Goal: Transaction & Acquisition: Obtain resource

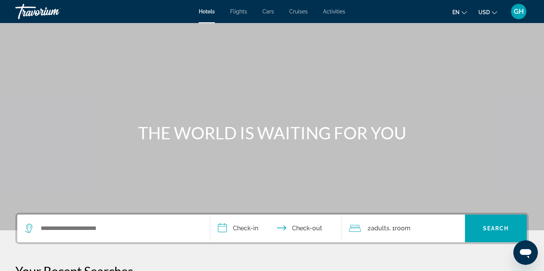
click at [240, 13] on span "Flights" at bounding box center [238, 11] width 17 height 6
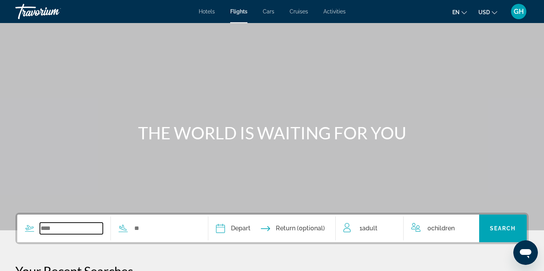
click at [49, 230] on input "Search widget" at bounding box center [71, 228] width 63 height 12
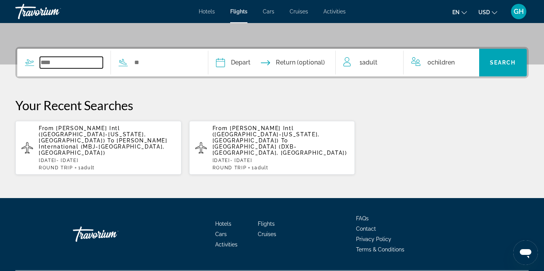
scroll to position [174, 0]
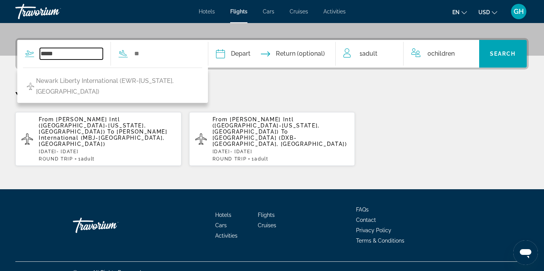
type input "*****"
click at [106, 123] on span "[PERSON_NAME] Intl ([GEOGRAPHIC_DATA]-[US_STATE], [GEOGRAPHIC_DATA])" at bounding box center [92, 125] width 107 height 18
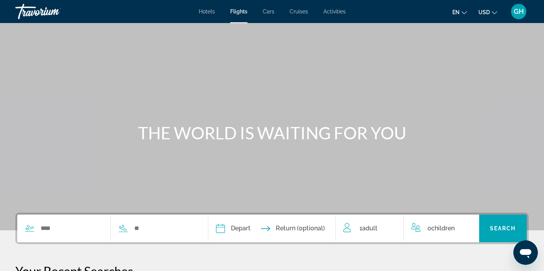
click at [227, 229] on input "Depart date" at bounding box center [245, 229] width 63 height 30
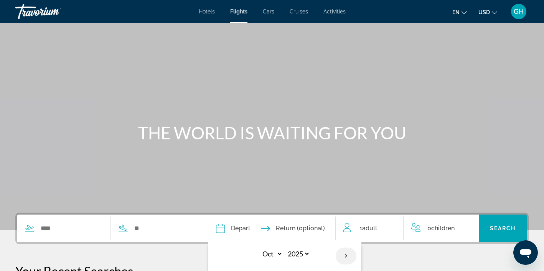
click at [352, 253] on th "Next month" at bounding box center [345, 255] width 21 height 17
select select "*"
select select "****"
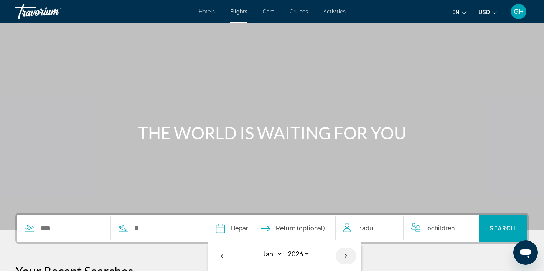
click at [352, 253] on th "Next month" at bounding box center [345, 255] width 21 height 17
select select "*"
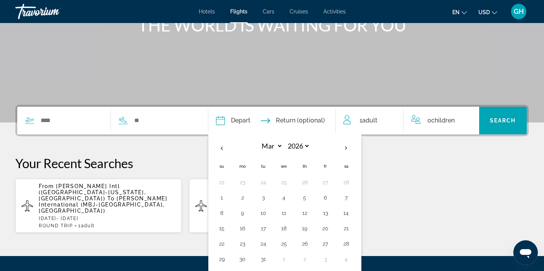
scroll to position [109, 0]
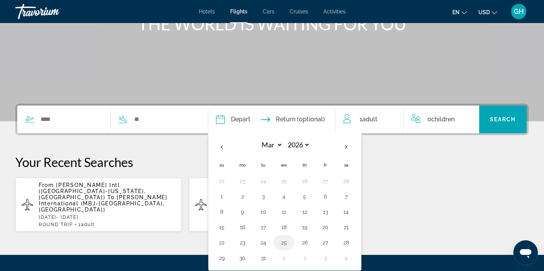
click at [290, 243] on button "25" at bounding box center [284, 242] width 12 height 11
type input "**********"
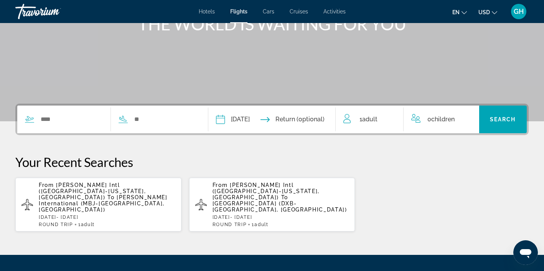
click at [314, 120] on input "Return date" at bounding box center [307, 120] width 63 height 30
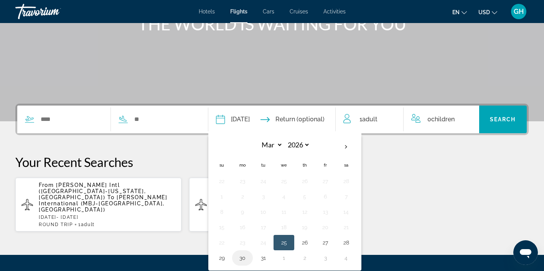
click at [248, 258] on button "30" at bounding box center [242, 257] width 12 height 11
type input "**********"
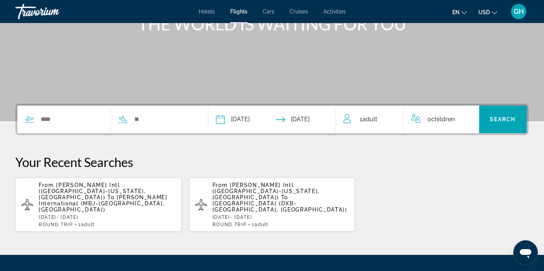
click at [363, 118] on span "Adult" at bounding box center [369, 118] width 15 height 7
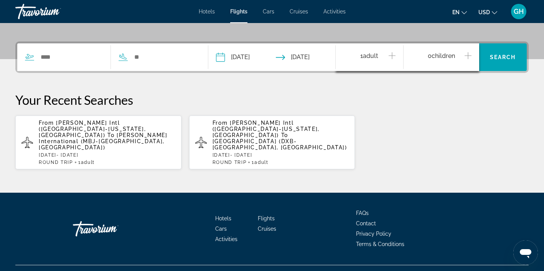
scroll to position [174, 0]
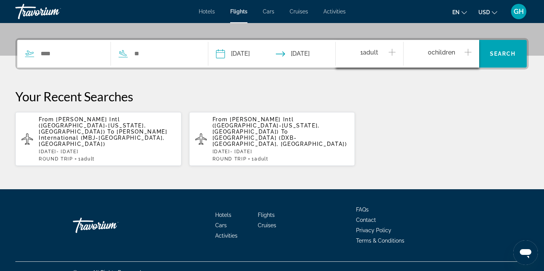
click at [392, 53] on icon "Increment adults" at bounding box center [391, 52] width 7 height 9
click at [71, 51] on input "Search widget" at bounding box center [71, 54] width 63 height 12
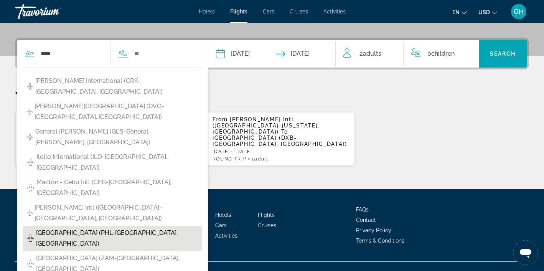
click at [81, 227] on span "[GEOGRAPHIC_DATA] (PHL-[GEOGRAPHIC_DATA], [GEOGRAPHIC_DATA])" at bounding box center [117, 237] width 162 height 21
type input "**********"
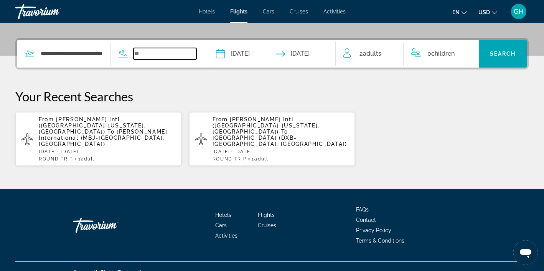
click at [182, 53] on input "Search widget" at bounding box center [164, 54] width 63 height 12
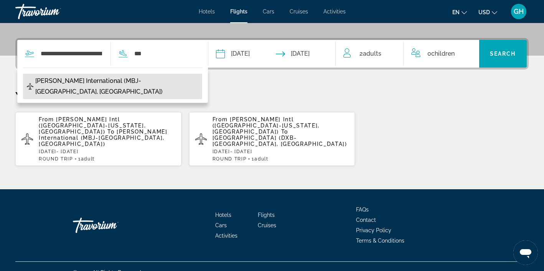
click at [133, 79] on span "[PERSON_NAME] International (MBJ-[GEOGRAPHIC_DATA], [GEOGRAPHIC_DATA])" at bounding box center [116, 86] width 163 height 21
type input "**********"
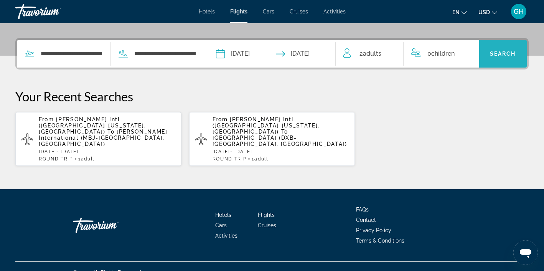
click at [505, 52] on span "Search" at bounding box center [503, 54] width 26 height 6
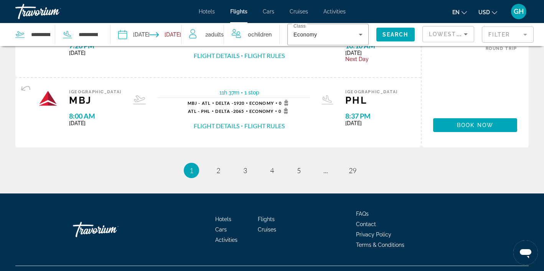
scroll to position [841, 0]
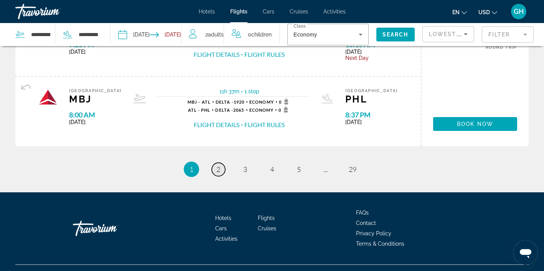
click at [218, 168] on span "2" at bounding box center [218, 169] width 4 height 8
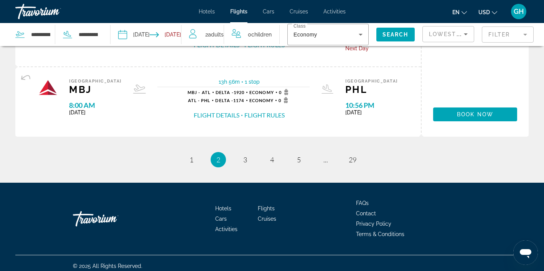
scroll to position [856, 0]
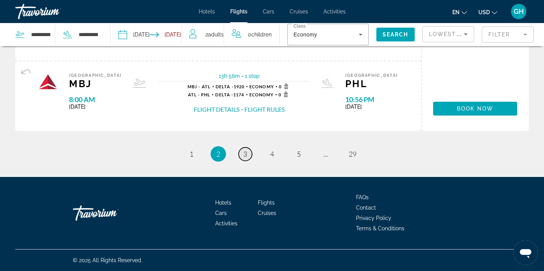
click at [243, 156] on span "3" at bounding box center [245, 154] width 4 height 8
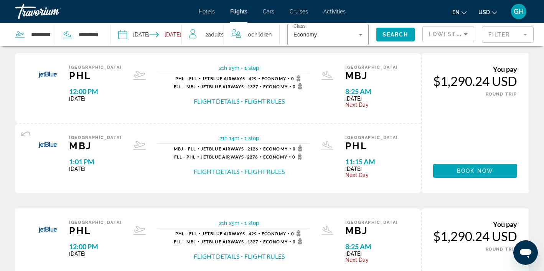
scroll to position [27, 0]
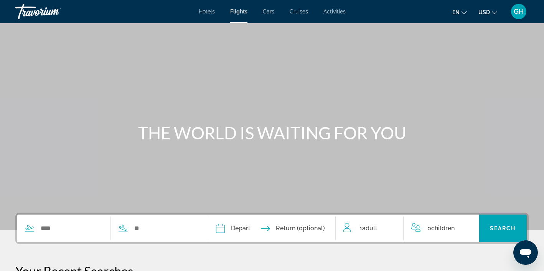
click at [230, 229] on input "Depart date" at bounding box center [245, 229] width 63 height 30
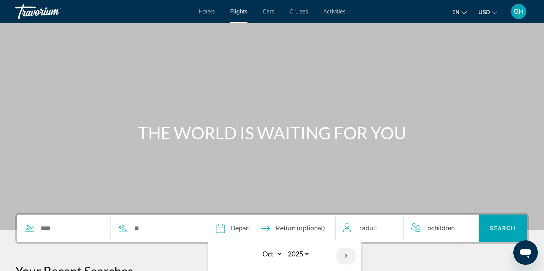
click at [353, 254] on th "Next month" at bounding box center [345, 255] width 21 height 17
select select "*"
select select "****"
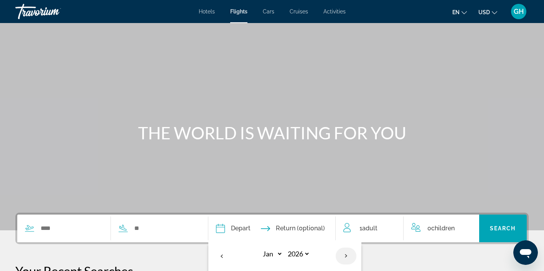
click at [353, 254] on th "Next month" at bounding box center [345, 255] width 21 height 17
select select "*"
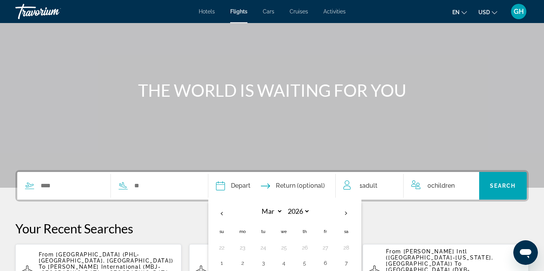
scroll to position [44, 0]
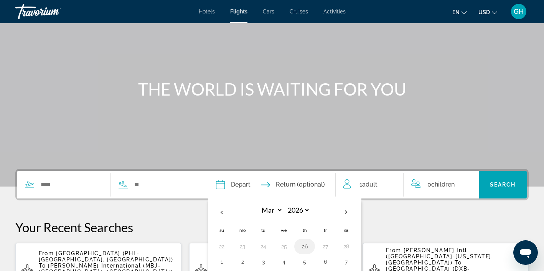
click at [311, 246] on button "26" at bounding box center [304, 246] width 12 height 11
type input "**********"
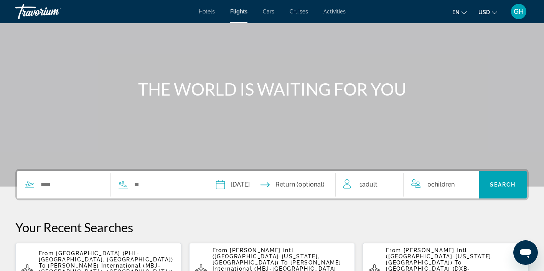
click at [313, 183] on input "Return date" at bounding box center [307, 186] width 63 height 30
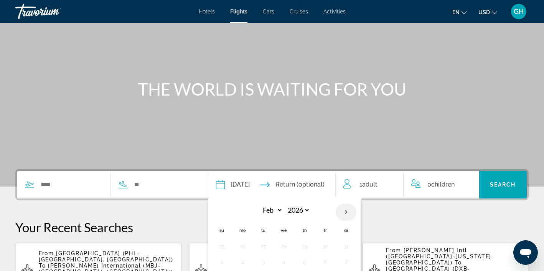
click at [352, 211] on th "Next month" at bounding box center [345, 212] width 21 height 17
select select "*"
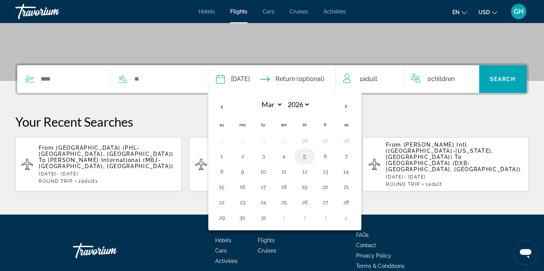
scroll to position [150, 0]
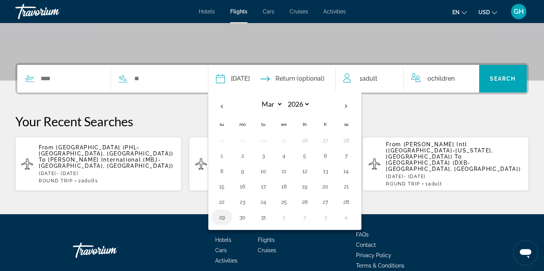
click at [228, 217] on button "29" at bounding box center [221, 217] width 12 height 11
type input "**********"
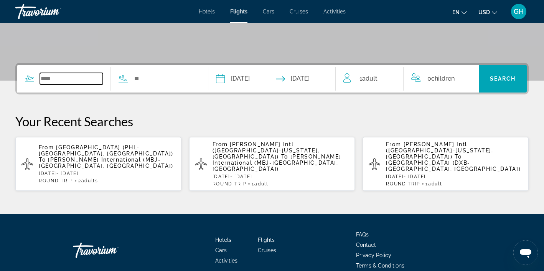
click at [79, 79] on input "Search widget" at bounding box center [71, 79] width 63 height 12
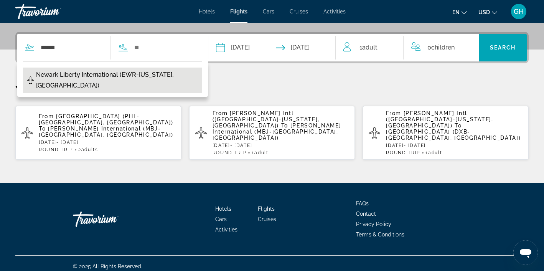
click at [74, 75] on span "Newark Liberty International (EWR-[US_STATE], [GEOGRAPHIC_DATA])" at bounding box center [117, 79] width 162 height 21
type input "**********"
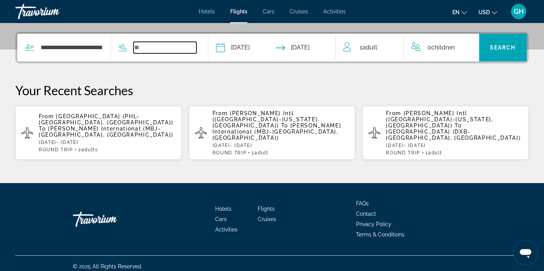
click at [162, 48] on input "Search widget" at bounding box center [164, 48] width 63 height 12
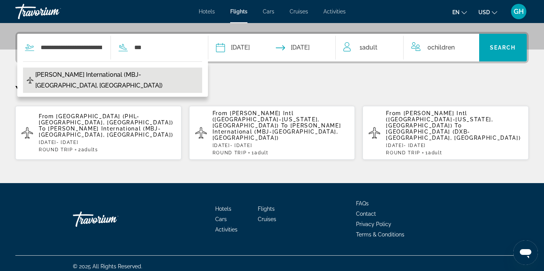
click at [107, 74] on span "[PERSON_NAME] International (MBJ-[GEOGRAPHIC_DATA], [GEOGRAPHIC_DATA])" at bounding box center [116, 79] width 163 height 21
type input "**********"
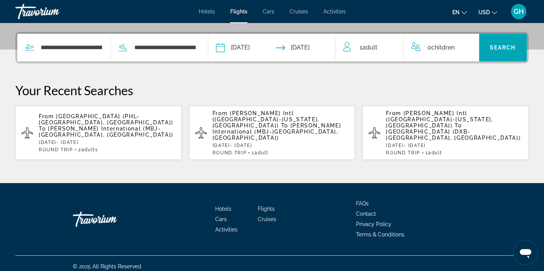
click at [369, 48] on span "Adult" at bounding box center [369, 47] width 15 height 7
click at [391, 46] on icon "Increment adults" at bounding box center [391, 46] width 7 height 7
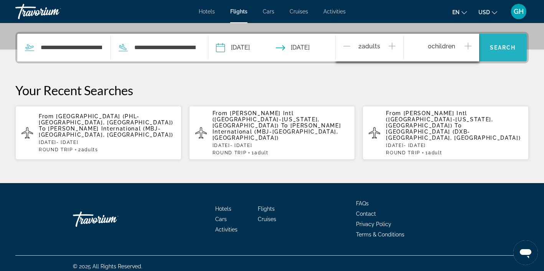
click at [508, 51] on span "Search widget" at bounding box center [503, 47] width 48 height 18
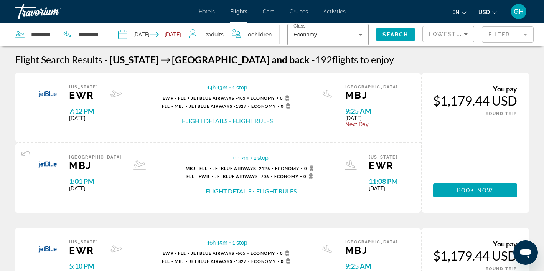
click at [214, 30] on span "2 Adult Adults" at bounding box center [214, 34] width 18 height 11
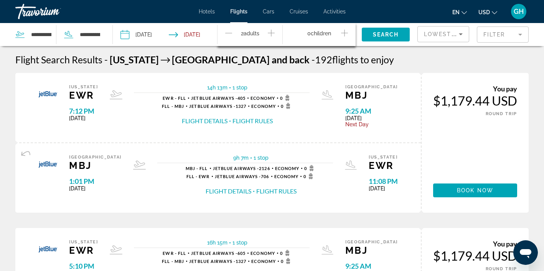
click at [229, 32] on icon "Decrement adults" at bounding box center [228, 32] width 7 height 9
click at [385, 31] on span "Search" at bounding box center [386, 34] width 26 height 6
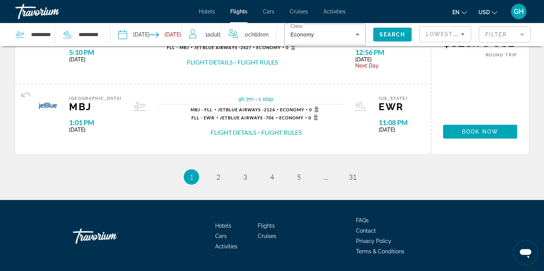
scroll to position [856, 0]
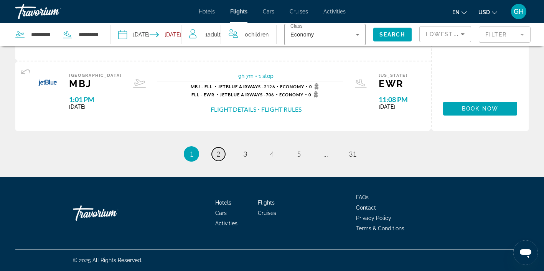
click at [219, 153] on span "2" at bounding box center [218, 154] width 4 height 8
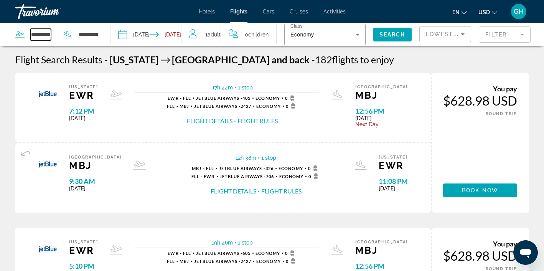
click at [37, 35] on input "**********" at bounding box center [40, 35] width 21 height 12
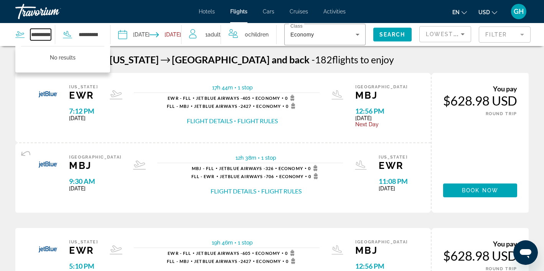
click at [49, 34] on input "**********" at bounding box center [40, 35] width 21 height 12
click at [49, 33] on input "**********" at bounding box center [40, 35] width 21 height 12
click at [49, 35] on input "**********" at bounding box center [40, 35] width 21 height 12
click at [49, 34] on input "**********" at bounding box center [40, 35] width 21 height 12
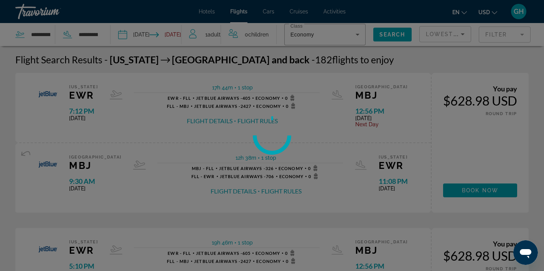
click at [49, 35] on div at bounding box center [272, 135] width 544 height 271
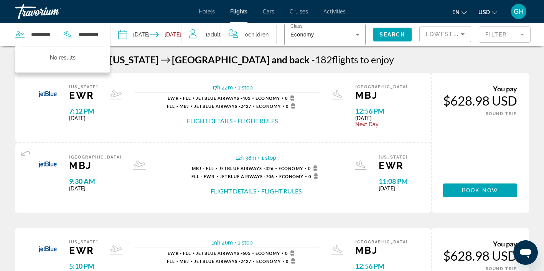
click at [55, 33] on mat-divider "Search widget" at bounding box center [55, 34] width 0 height 19
click at [50, 33] on input "**********" at bounding box center [40, 35] width 21 height 12
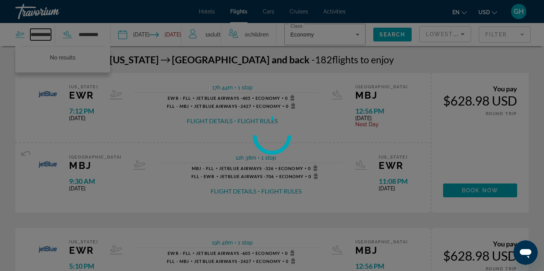
scroll to position [0, 55]
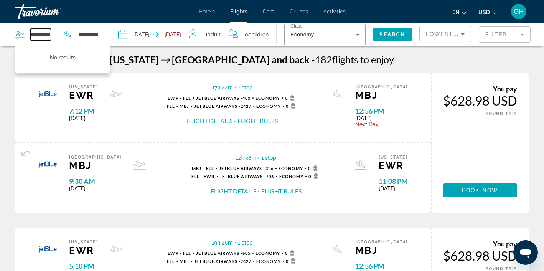
type input "**********"
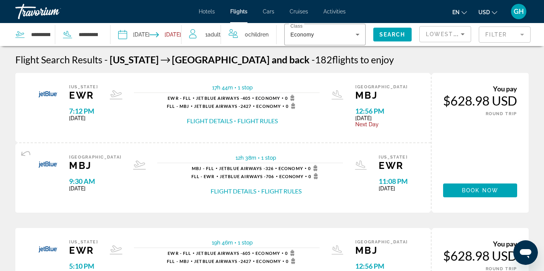
click at [20, 80] on div "[US_STATE] EWR 7:12 PM [DATE] 17h 44m 1 stop 1 stop EWR - FLL JetBlue Airways -…" at bounding box center [222, 107] width 415 height 69
click at [20, 30] on icon "Search widget" at bounding box center [19, 34] width 9 height 9
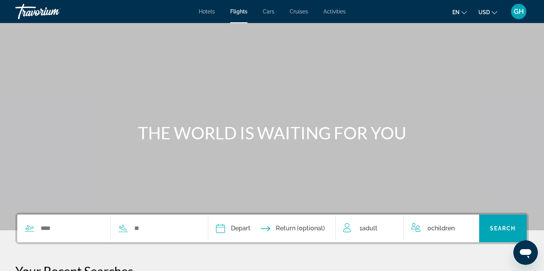
click at [81, 234] on div "Search widget" at bounding box center [106, 228] width 179 height 28
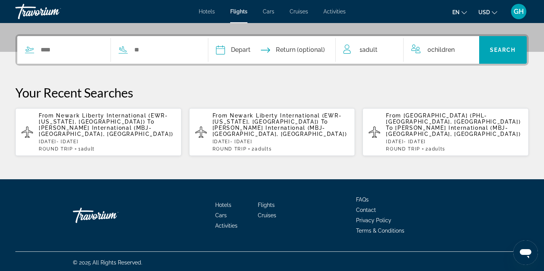
scroll to position [181, 0]
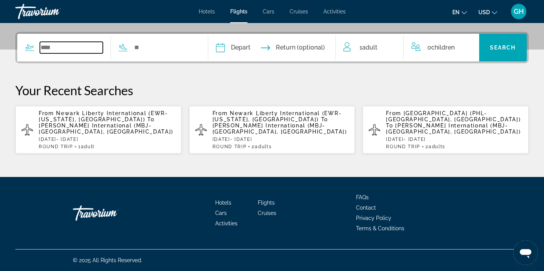
click at [84, 50] on input "Search widget" at bounding box center [71, 48] width 63 height 12
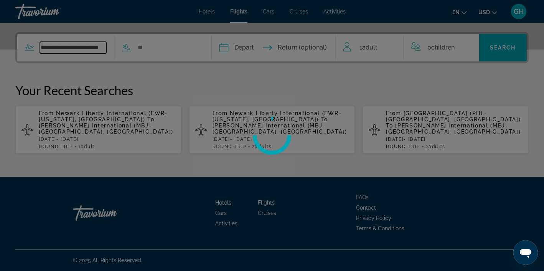
scroll to position [0, 4]
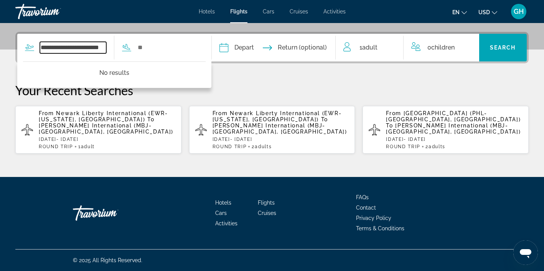
type input "**********"
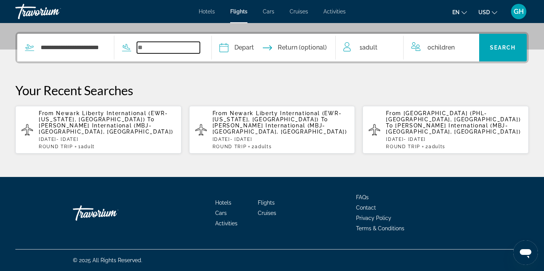
scroll to position [0, 0]
click at [162, 50] on input "Search widget" at bounding box center [168, 48] width 63 height 12
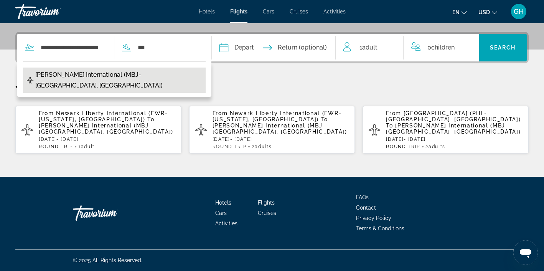
click at [144, 74] on span "[PERSON_NAME] International (MBJ-[GEOGRAPHIC_DATA], [GEOGRAPHIC_DATA])" at bounding box center [118, 79] width 166 height 21
type input "**********"
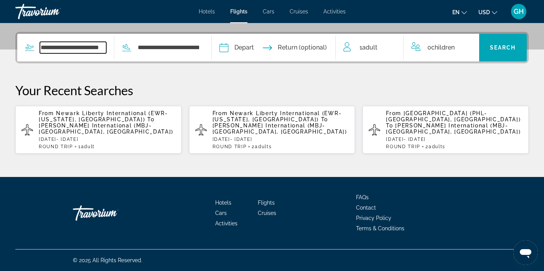
click at [81, 47] on input "**********" at bounding box center [73, 48] width 66 height 12
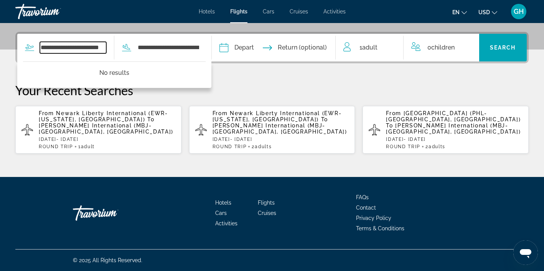
click at [105, 47] on input "**********" at bounding box center [73, 48] width 66 height 12
type input "*"
click at [90, 44] on input "*" at bounding box center [73, 48] width 66 height 12
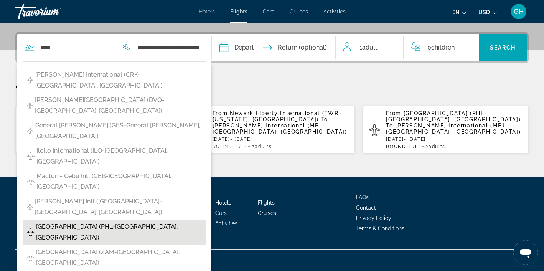
click at [92, 221] on span "[GEOGRAPHIC_DATA] (PHL-[GEOGRAPHIC_DATA], [GEOGRAPHIC_DATA])" at bounding box center [119, 231] width 166 height 21
type input "**********"
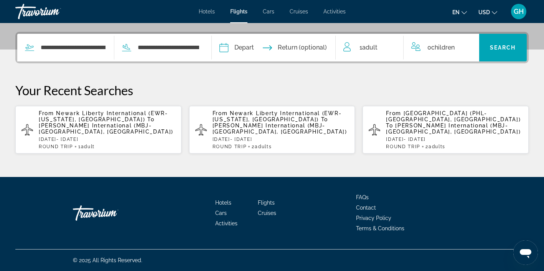
click at [229, 47] on input "Depart date" at bounding box center [247, 49] width 61 height 30
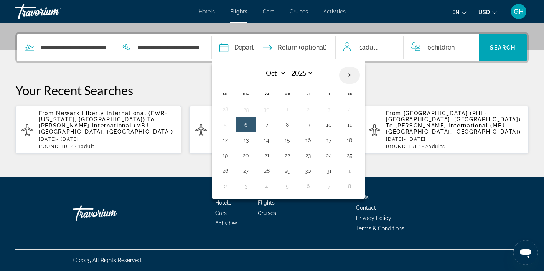
click at [354, 75] on th "Next month" at bounding box center [349, 75] width 21 height 17
select select "*"
select select "****"
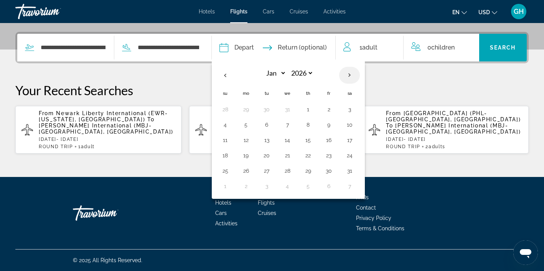
click at [354, 75] on th "Next month" at bounding box center [349, 75] width 21 height 17
select select "*"
click at [292, 171] on button "25" at bounding box center [287, 170] width 12 height 11
type input "**********"
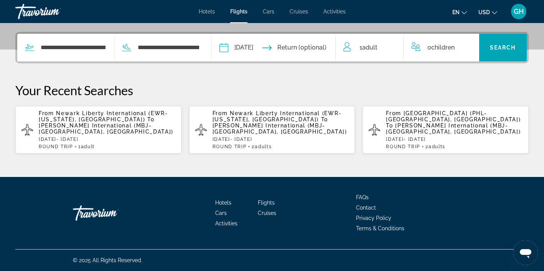
click at [314, 47] on input "Return date" at bounding box center [308, 49] width 61 height 30
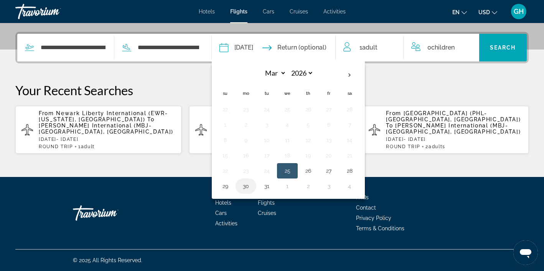
click at [252, 186] on button "30" at bounding box center [246, 186] width 12 height 11
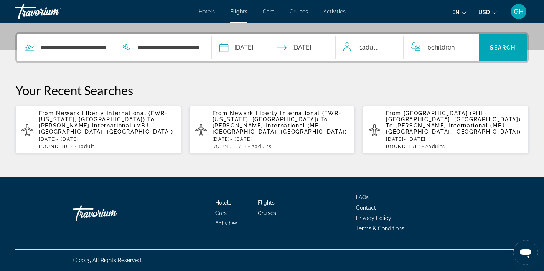
click at [314, 46] on input "**********" at bounding box center [308, 49] width 61 height 30
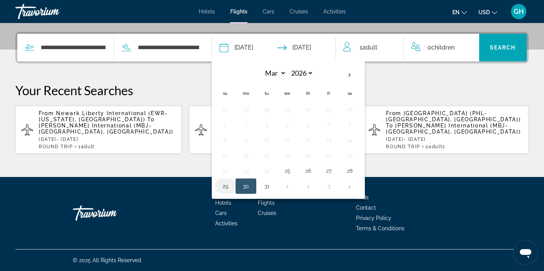
click at [230, 187] on button "29" at bounding box center [225, 186] width 12 height 11
type input "**********"
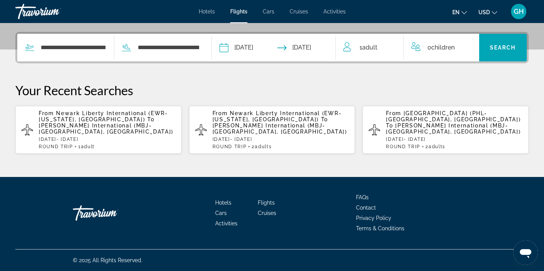
click at [379, 40] on div "1 Adult Adults" at bounding box center [373, 48] width 60 height 28
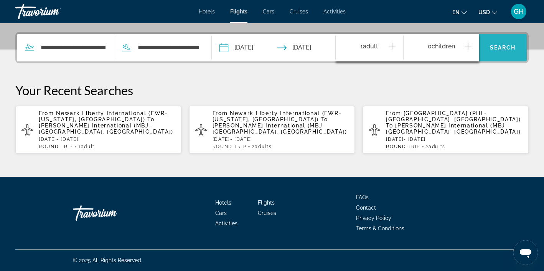
click at [502, 48] on span "Search" at bounding box center [503, 47] width 26 height 6
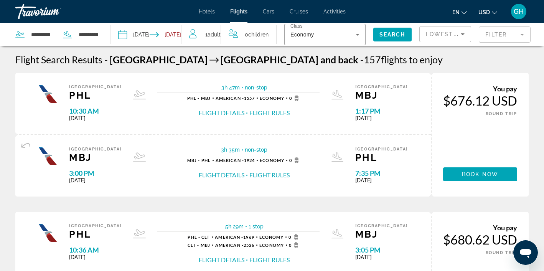
click at [66, 33] on icon "Search widget" at bounding box center [67, 34] width 9 height 9
click at [48, 37] on input "**********" at bounding box center [40, 35] width 21 height 12
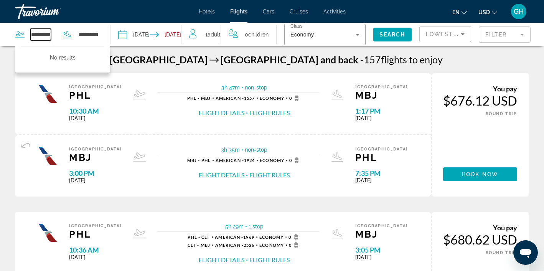
click at [49, 33] on input "**********" at bounding box center [40, 35] width 21 height 12
click at [48, 35] on input "**********" at bounding box center [40, 35] width 21 height 12
click at [47, 31] on input "**********" at bounding box center [40, 35] width 21 height 12
click at [49, 33] on input "**********" at bounding box center [40, 35] width 21 height 12
click at [49, 35] on input "**********" at bounding box center [40, 35] width 21 height 12
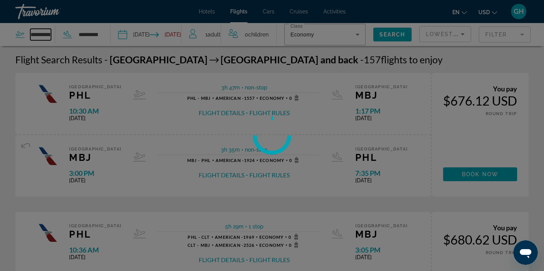
scroll to position [0, 28]
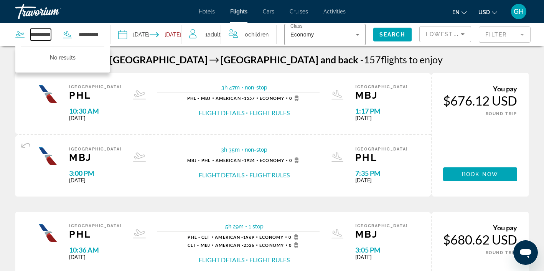
click at [50, 35] on input "**********" at bounding box center [40, 35] width 21 height 12
click at [48, 35] on input "**********" at bounding box center [40, 35] width 21 height 12
click at [50, 34] on input "**********" at bounding box center [40, 35] width 21 height 12
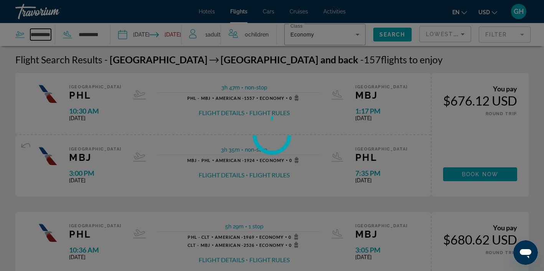
scroll to position [0, 0]
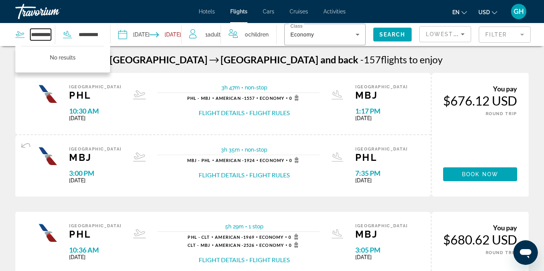
click at [48, 34] on input "**********" at bounding box center [40, 35] width 21 height 12
click at [46, 34] on input "*****" at bounding box center [40, 35] width 21 height 12
type input "*"
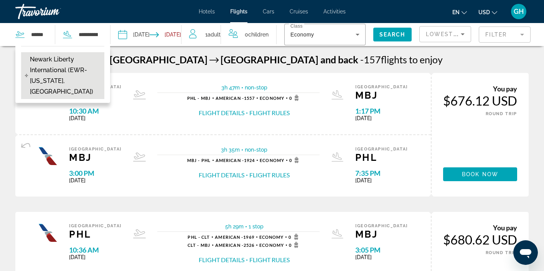
click at [54, 71] on span "Newark Liberty International (EWR-[US_STATE], [GEOGRAPHIC_DATA])" at bounding box center [65, 75] width 71 height 43
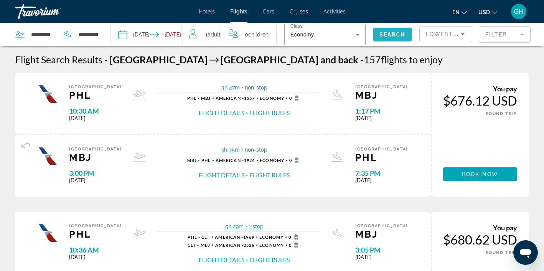
click at [392, 34] on span "Search" at bounding box center [392, 34] width 26 height 6
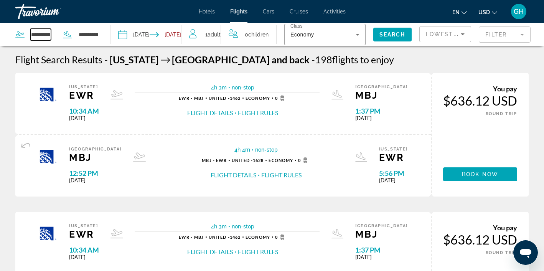
click at [51, 33] on input "**********" at bounding box center [40, 35] width 21 height 12
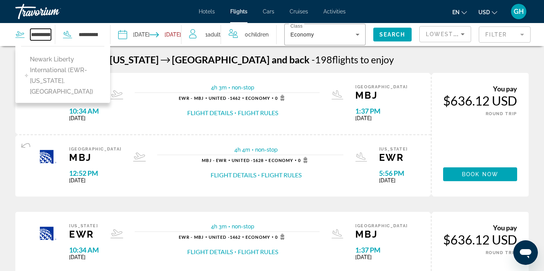
click at [46, 34] on input "**********" at bounding box center [40, 35] width 21 height 12
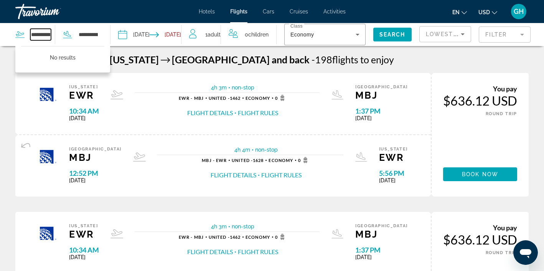
click at [47, 33] on input "**********" at bounding box center [40, 35] width 21 height 12
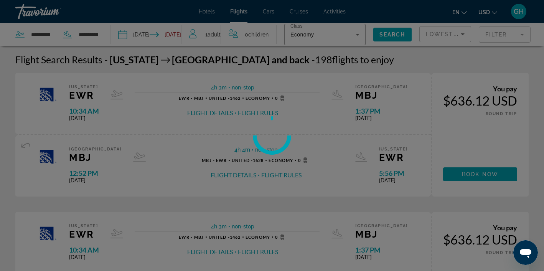
click at [48, 33] on div "**********" at bounding box center [272, 135] width 544 height 271
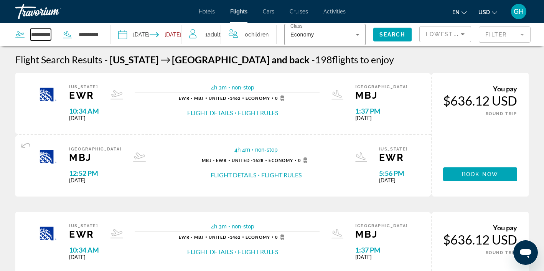
click at [48, 33] on input "**********" at bounding box center [40, 35] width 21 height 12
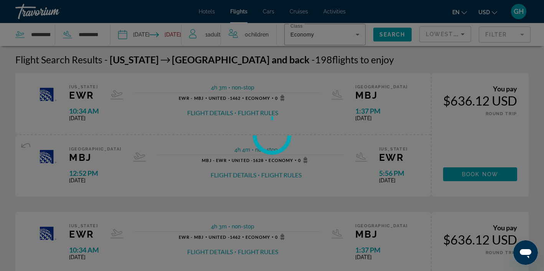
click at [48, 33] on div at bounding box center [272, 135] width 544 height 271
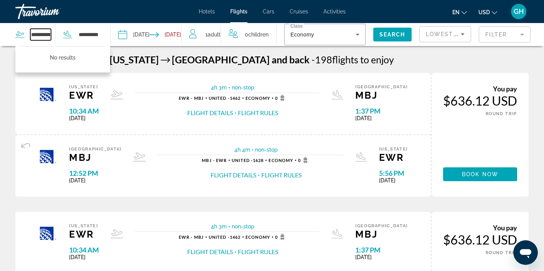
click at [48, 33] on input "**********" at bounding box center [40, 35] width 21 height 12
click at [49, 33] on input "**********" at bounding box center [40, 35] width 21 height 12
click at [48, 33] on input "**********" at bounding box center [40, 35] width 21 height 12
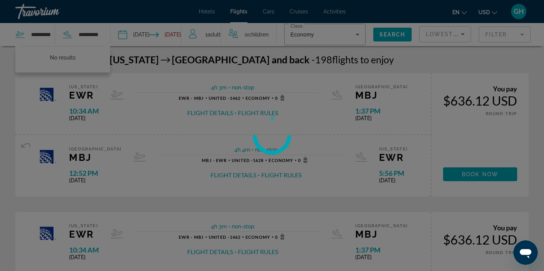
click at [48, 35] on div at bounding box center [272, 135] width 544 height 271
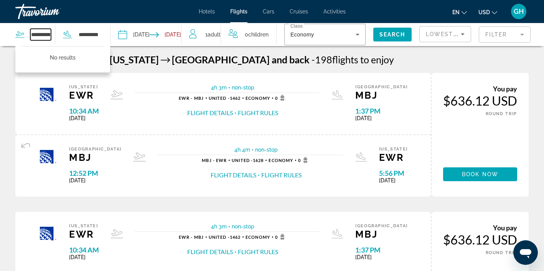
click at [49, 34] on input "**********" at bounding box center [40, 35] width 21 height 12
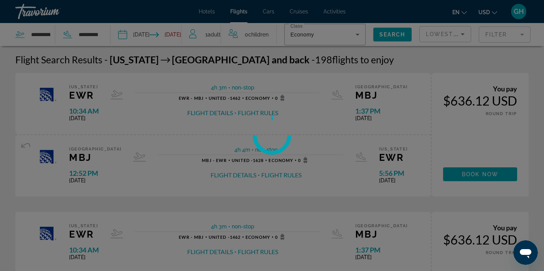
click at [47, 33] on div at bounding box center [272, 135] width 544 height 271
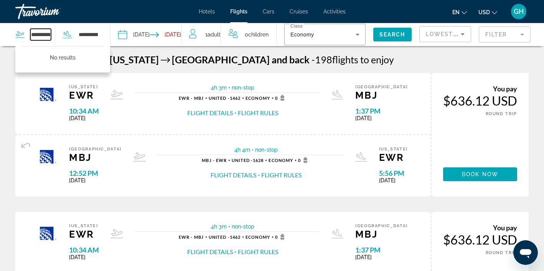
click at [47, 35] on input "**********" at bounding box center [40, 35] width 21 height 12
click at [47, 33] on input "**********" at bounding box center [40, 35] width 21 height 12
click at [46, 33] on input "******" at bounding box center [40, 35] width 21 height 12
type input "*"
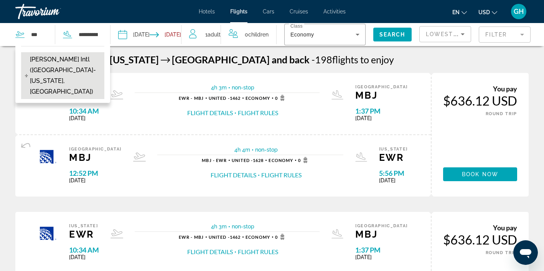
click at [60, 57] on span "[PERSON_NAME] Intl ([GEOGRAPHIC_DATA]-[US_STATE], [GEOGRAPHIC_DATA])" at bounding box center [65, 75] width 71 height 43
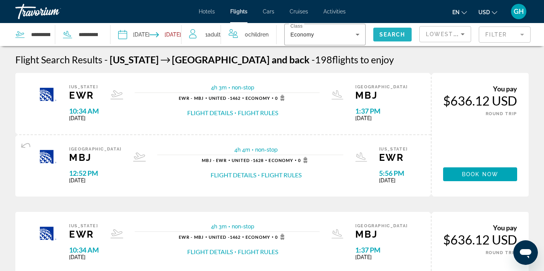
click at [390, 36] on span "Search" at bounding box center [392, 34] width 26 height 6
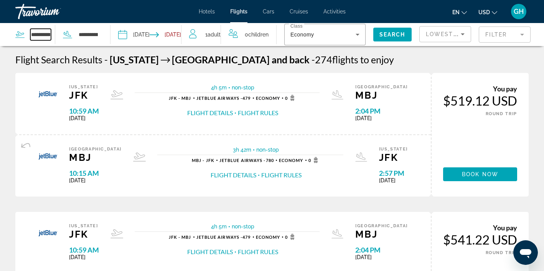
click at [51, 32] on input "**********" at bounding box center [40, 35] width 21 height 12
click at [46, 32] on input "**********" at bounding box center [40, 35] width 21 height 12
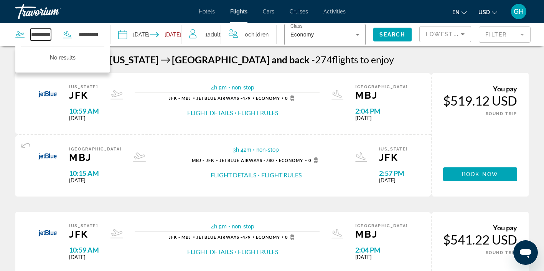
click at [48, 33] on input "**********" at bounding box center [40, 35] width 21 height 12
click at [49, 33] on input "**********" at bounding box center [40, 35] width 21 height 12
click at [46, 32] on input "**********" at bounding box center [40, 35] width 21 height 12
click at [43, 32] on input "*****" at bounding box center [40, 35] width 21 height 12
type input "*"
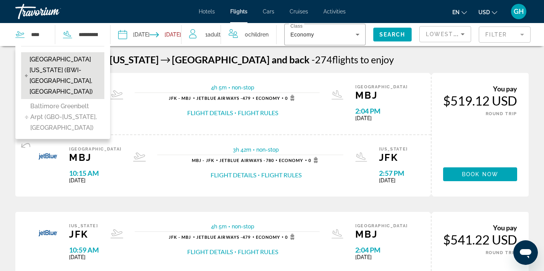
click at [68, 71] on span "[GEOGRAPHIC_DATA][US_STATE] (BWI-[GEOGRAPHIC_DATA], [GEOGRAPHIC_DATA])" at bounding box center [65, 75] width 71 height 43
type input "**********"
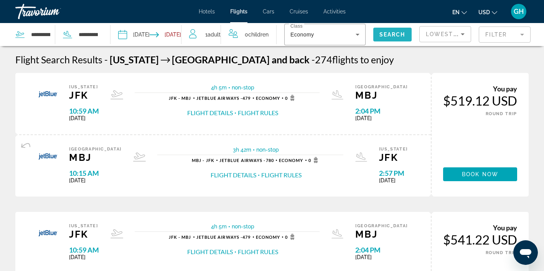
click at [391, 35] on span "Search" at bounding box center [392, 34] width 26 height 6
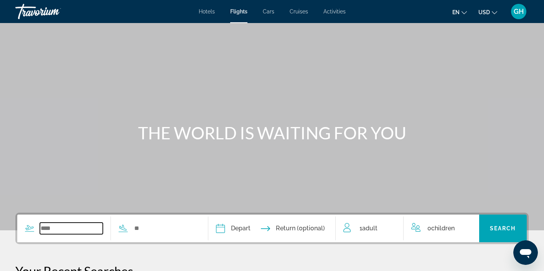
click at [81, 223] on input "Search widget" at bounding box center [71, 228] width 63 height 12
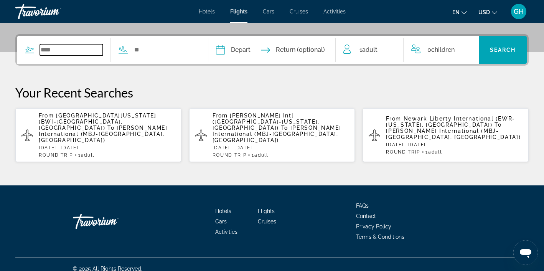
scroll to position [181, 0]
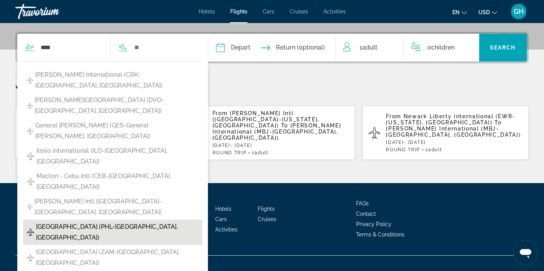
click at [155, 221] on span "[GEOGRAPHIC_DATA] (PHL-[GEOGRAPHIC_DATA], [GEOGRAPHIC_DATA])" at bounding box center [117, 231] width 162 height 21
type input "**********"
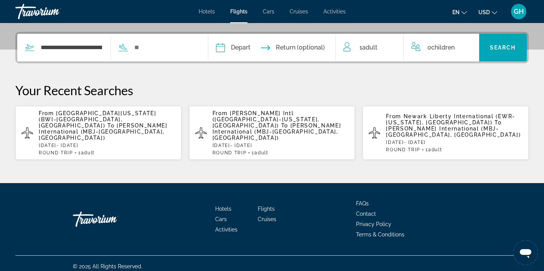
click at [169, 38] on div "**********" at bounding box center [106, 48] width 179 height 28
click at [161, 50] on input "Search widget" at bounding box center [164, 48] width 63 height 12
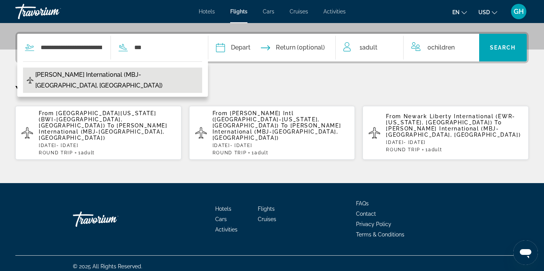
click at [137, 73] on span "[PERSON_NAME] International (MBJ-[GEOGRAPHIC_DATA], [GEOGRAPHIC_DATA])" at bounding box center [116, 79] width 163 height 21
type input "**********"
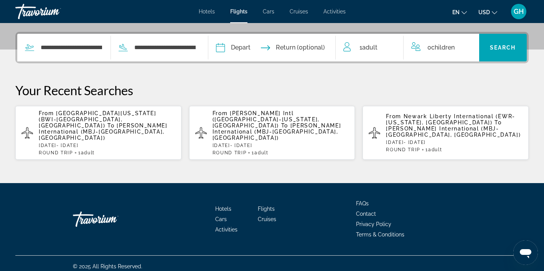
click at [229, 49] on input "Depart date" at bounding box center [245, 49] width 63 height 30
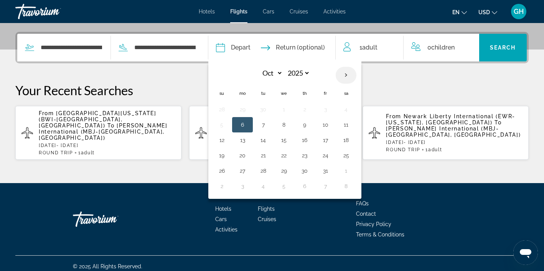
click at [353, 73] on th "Next month" at bounding box center [345, 75] width 21 height 17
select select "*"
select select "****"
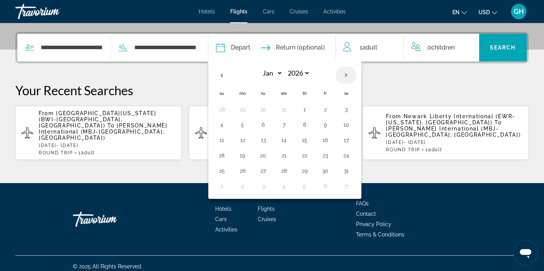
click at [353, 73] on th "Next month" at bounding box center [345, 75] width 21 height 17
select select "*"
click at [290, 173] on button "25" at bounding box center [284, 170] width 12 height 11
type input "**********"
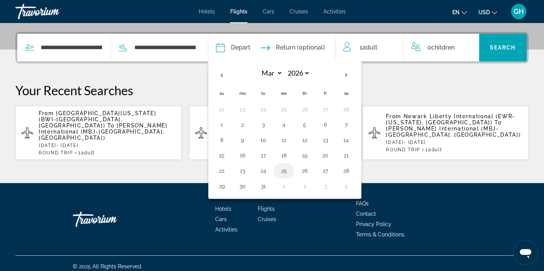
select select "*"
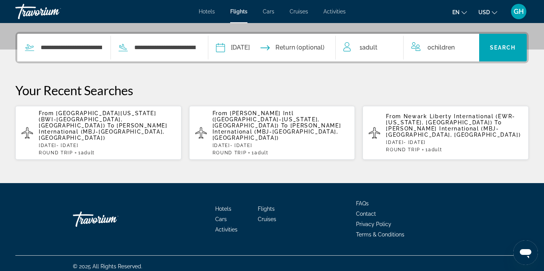
click at [312, 48] on input "Return date" at bounding box center [307, 49] width 63 height 30
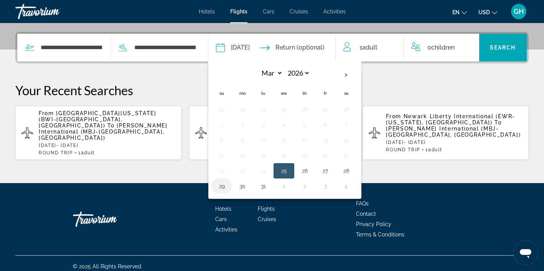
click at [228, 186] on button "29" at bounding box center [221, 186] width 12 height 11
type input "**********"
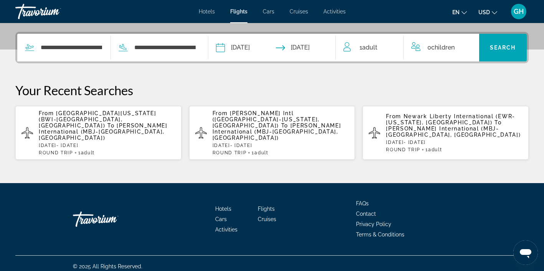
click at [372, 47] on span "Adult" at bounding box center [369, 47] width 15 height 7
click at [393, 45] on icon "Increment adults" at bounding box center [391, 45] width 7 height 9
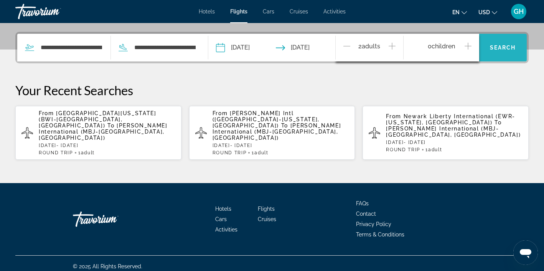
click at [505, 48] on span "Search" at bounding box center [503, 47] width 26 height 6
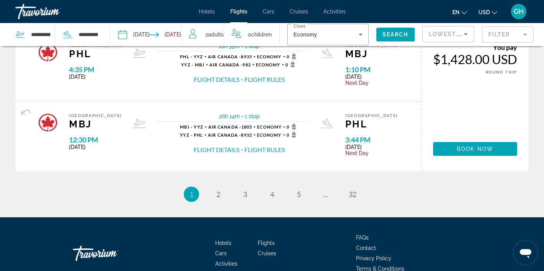
scroll to position [824, 0]
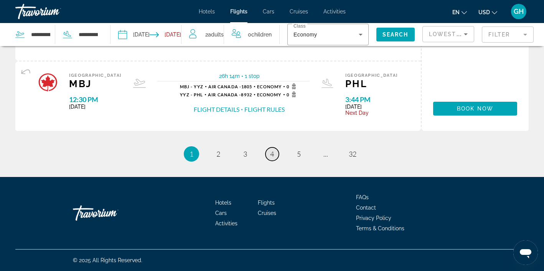
click at [273, 156] on span "4" at bounding box center [272, 154] width 4 height 8
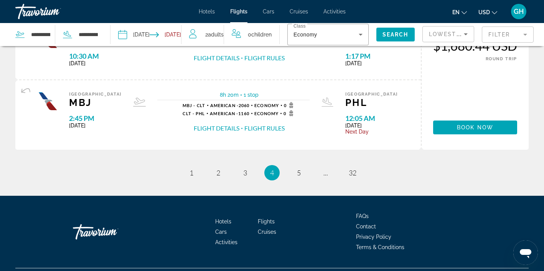
scroll to position [824, 0]
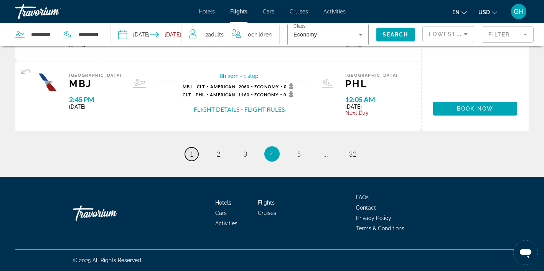
click at [193, 154] on link "page 1" at bounding box center [191, 153] width 13 height 13
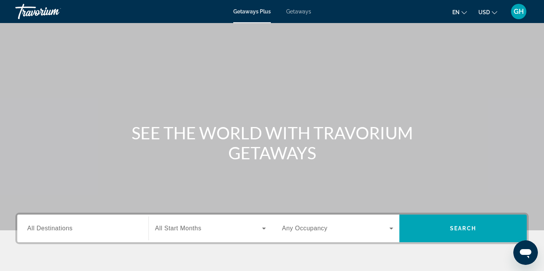
click at [302, 10] on span "Getaways" at bounding box center [298, 11] width 25 height 6
click at [304, 14] on span "Getaways" at bounding box center [298, 11] width 25 height 6
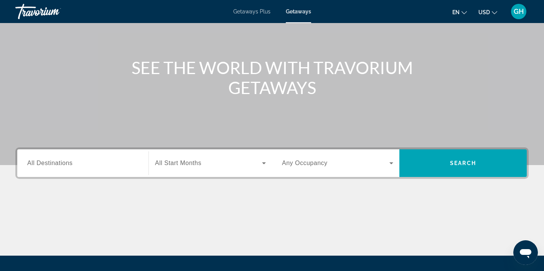
scroll to position [66, 0]
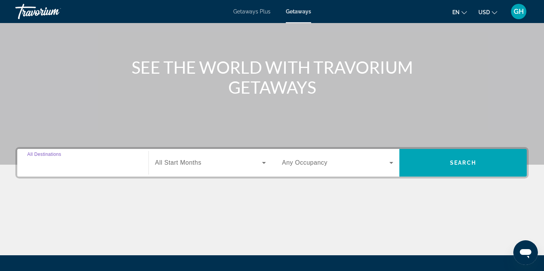
click at [78, 162] on input "Destination All Destinations" at bounding box center [82, 162] width 111 height 9
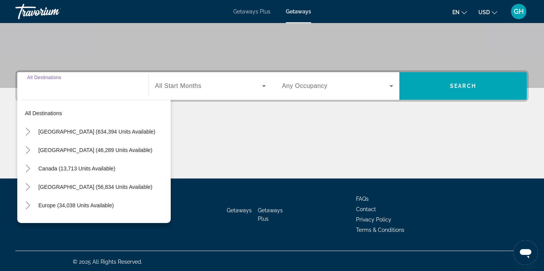
scroll to position [144, 0]
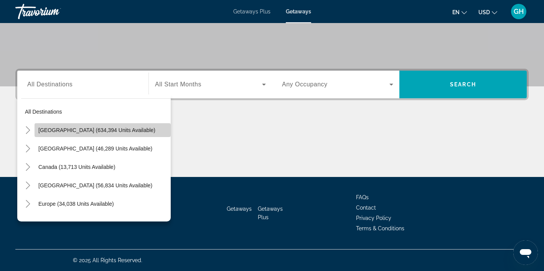
click at [77, 127] on span "United States (634,394 units available)" at bounding box center [96, 130] width 117 height 6
type input "**********"
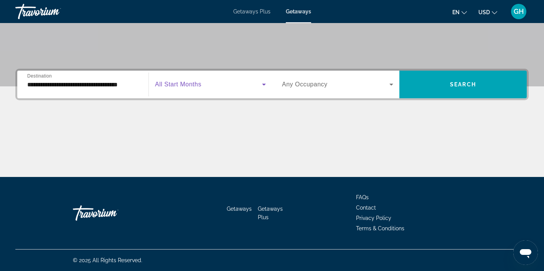
click at [263, 83] on icon "Search widget" at bounding box center [263, 84] width 9 height 9
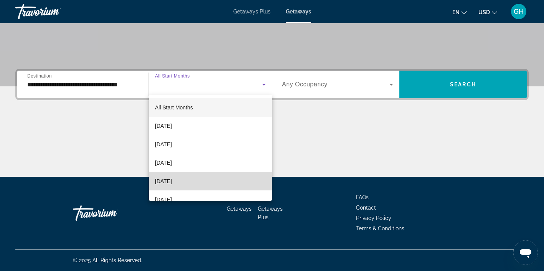
click at [187, 179] on mat-option "January 2026" at bounding box center [210, 181] width 123 height 18
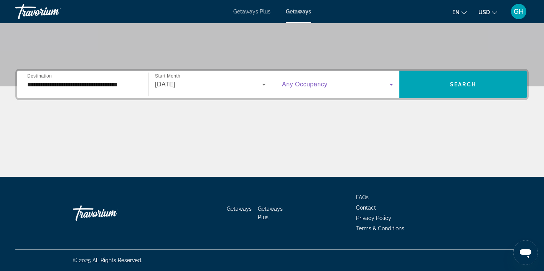
click at [391, 83] on icon "Search widget" at bounding box center [390, 84] width 9 height 9
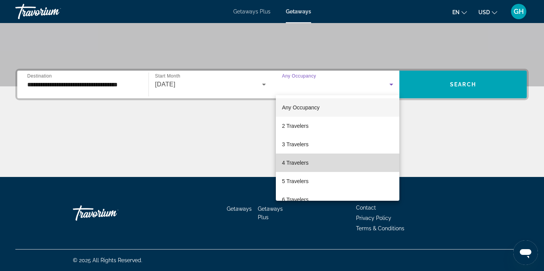
click at [335, 162] on mat-option "4 Travelers" at bounding box center [337, 162] width 123 height 18
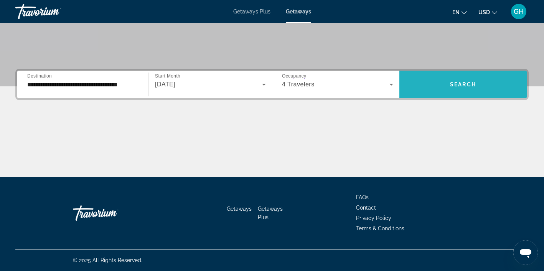
click at [468, 81] on span "Search" at bounding box center [463, 84] width 26 height 6
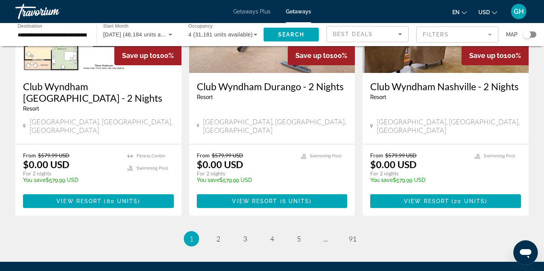
scroll to position [1016, 0]
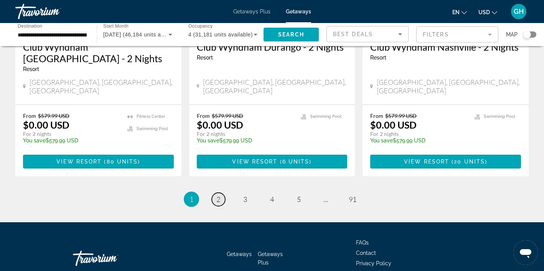
click at [219, 195] on span "2" at bounding box center [218, 199] width 4 height 8
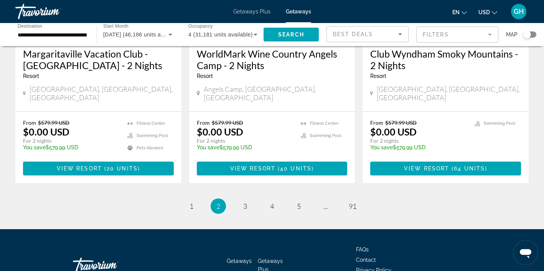
scroll to position [999, 0]
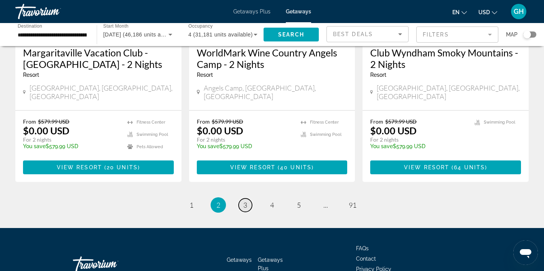
click at [248, 198] on link "page 3" at bounding box center [244, 204] width 13 height 13
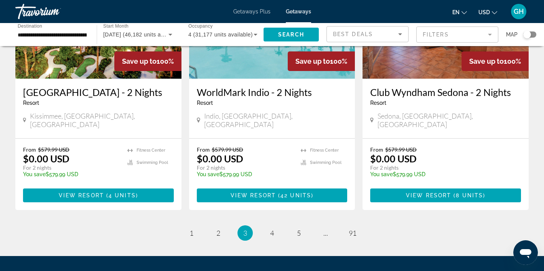
scroll to position [960, 0]
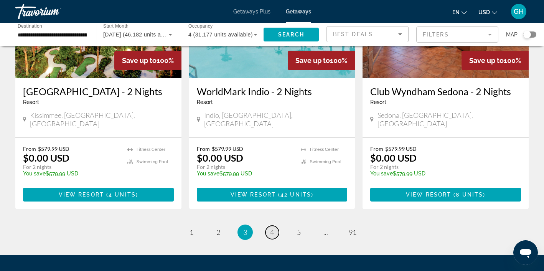
click at [275, 225] on link "page 4" at bounding box center [271, 231] width 13 height 13
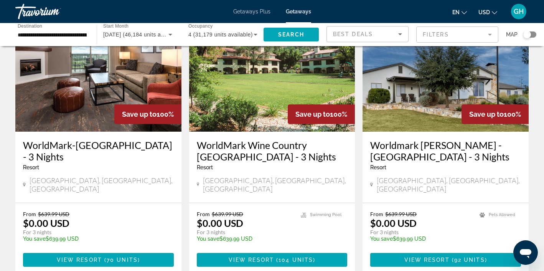
scroll to position [907, 0]
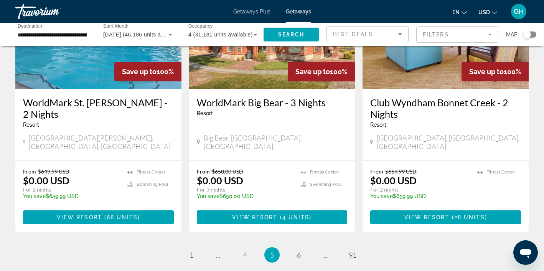
scroll to position [960, 0]
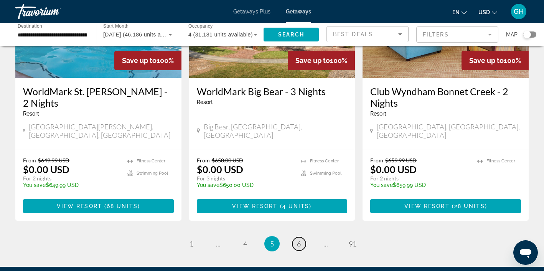
click at [298, 239] on span "6" at bounding box center [299, 243] width 4 height 8
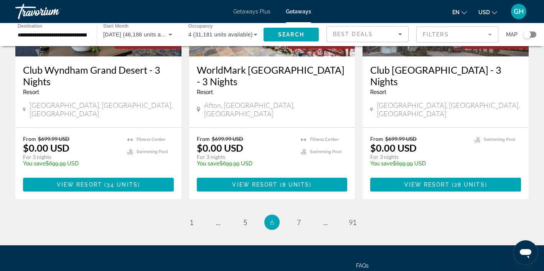
scroll to position [995, 0]
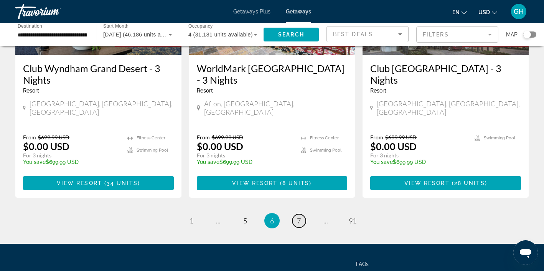
click at [298, 216] on span "7" at bounding box center [299, 220] width 4 height 8
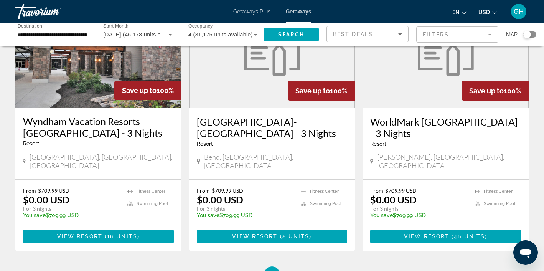
scroll to position [947, 0]
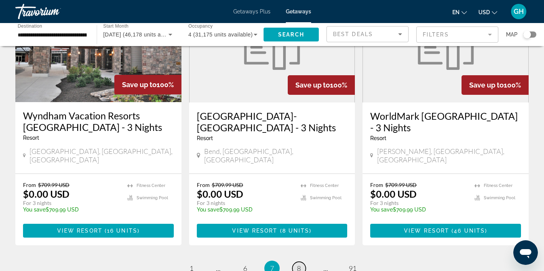
click at [299, 264] on span "8" at bounding box center [299, 268] width 4 height 8
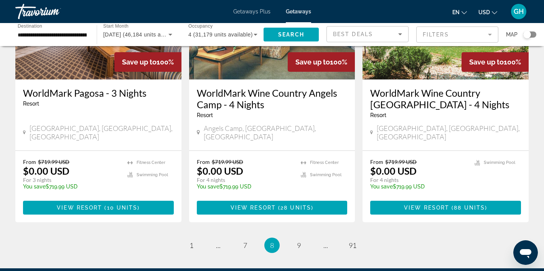
scroll to position [957, 0]
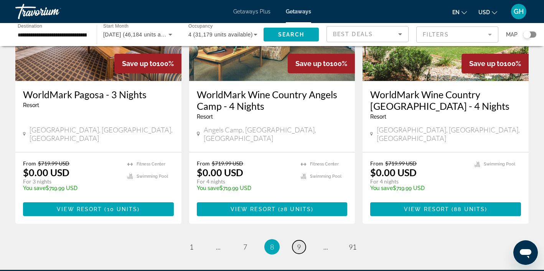
click at [300, 242] on span "9" at bounding box center [299, 246] width 4 height 8
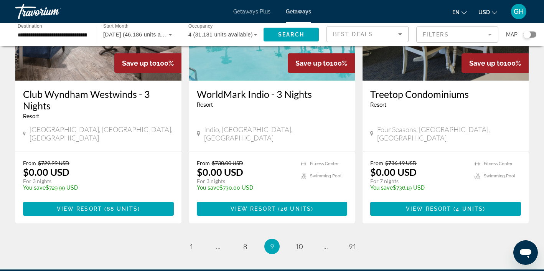
scroll to position [957, 0]
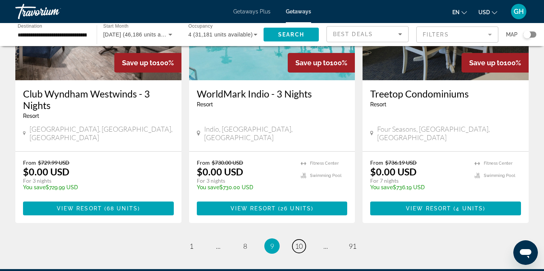
click at [300, 242] on span "10" at bounding box center [299, 246] width 8 height 8
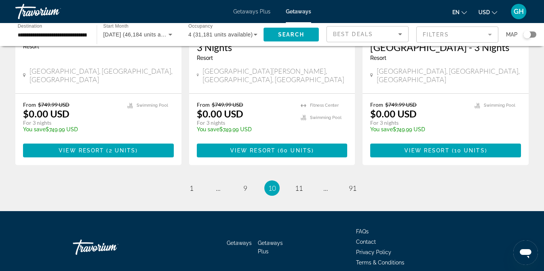
scroll to position [1004, 0]
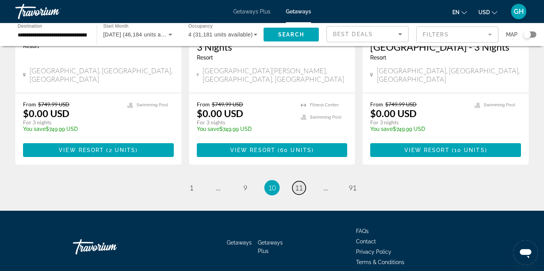
click at [299, 183] on span "11" at bounding box center [299, 187] width 8 height 8
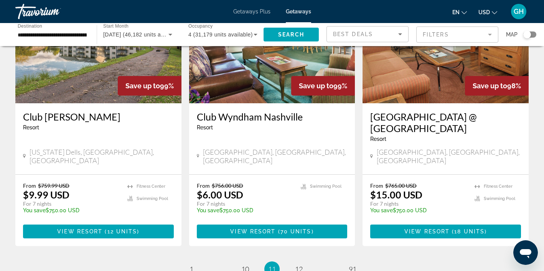
scroll to position [937, 0]
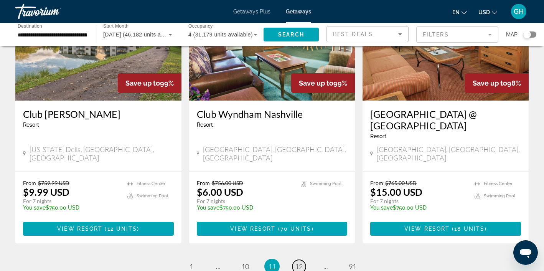
click at [300, 262] on span "12" at bounding box center [299, 266] width 8 height 8
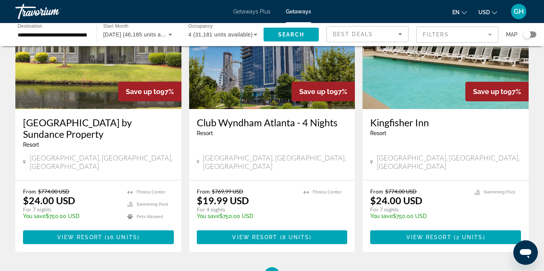
scroll to position [923, 0]
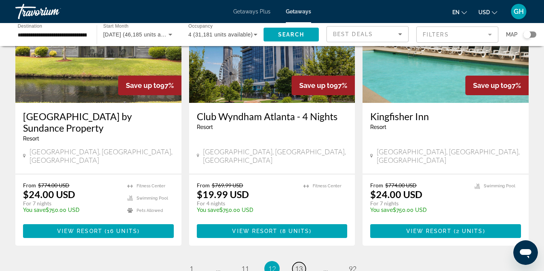
click at [300, 264] on span "13" at bounding box center [299, 268] width 8 height 8
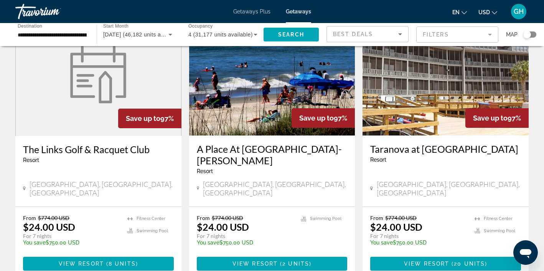
scroll to position [982, 0]
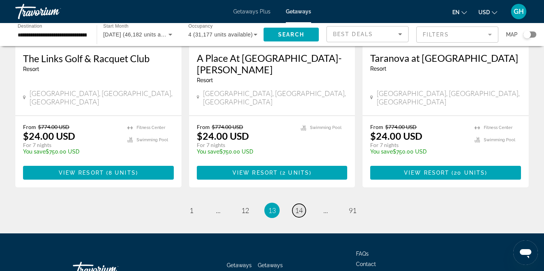
click at [301, 206] on span "14" at bounding box center [299, 210] width 8 height 8
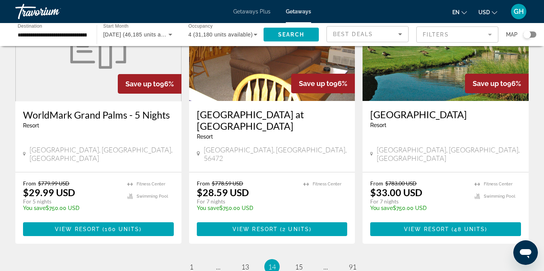
scroll to position [939, 0]
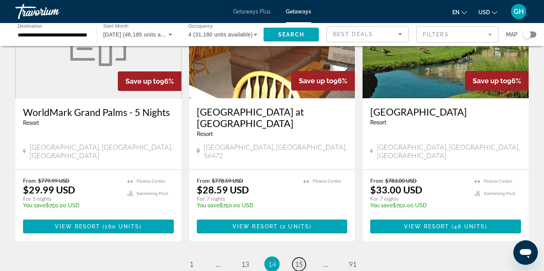
click at [300, 260] on span "15" at bounding box center [299, 264] width 8 height 8
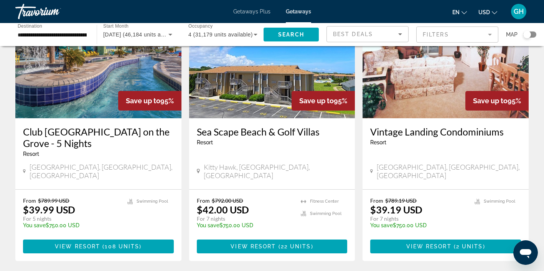
scroll to position [932, 0]
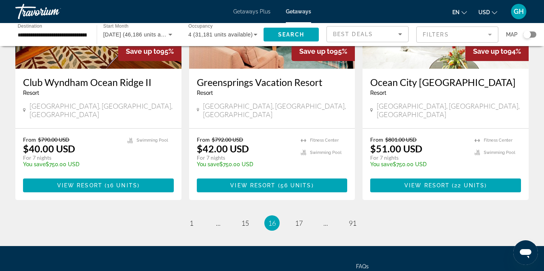
scroll to position [970, 0]
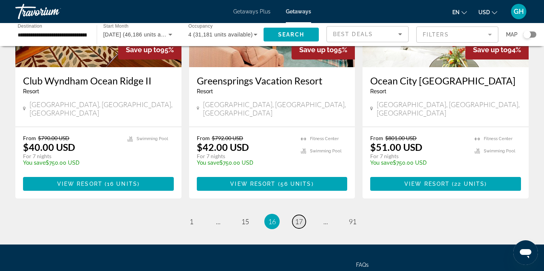
click at [299, 217] on span "17" at bounding box center [299, 221] width 8 height 8
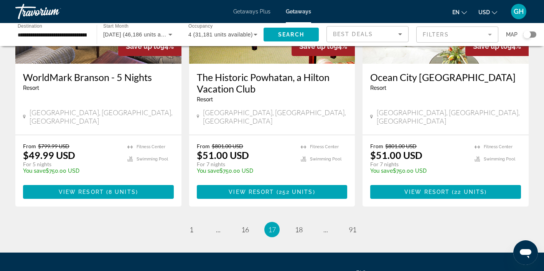
scroll to position [975, 0]
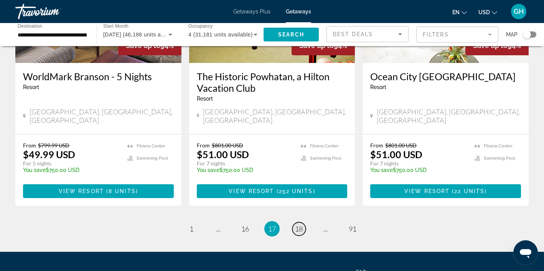
click at [300, 224] on span "18" at bounding box center [299, 228] width 8 height 8
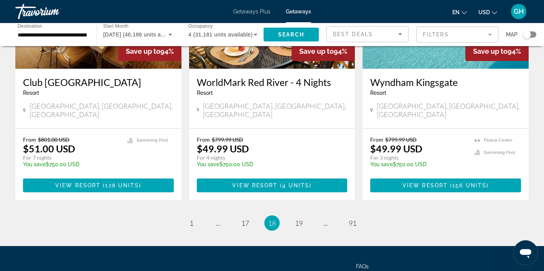
scroll to position [963, 0]
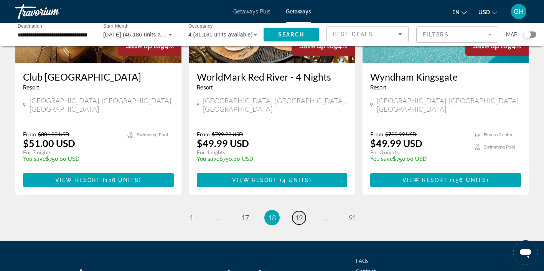
click at [300, 213] on span "19" at bounding box center [299, 217] width 8 height 8
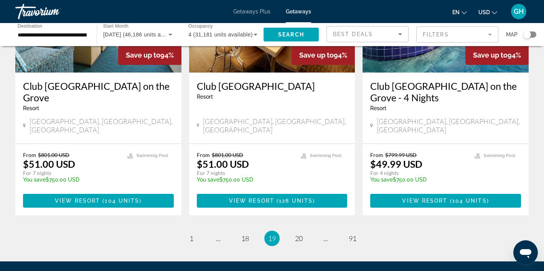
scroll to position [959, 0]
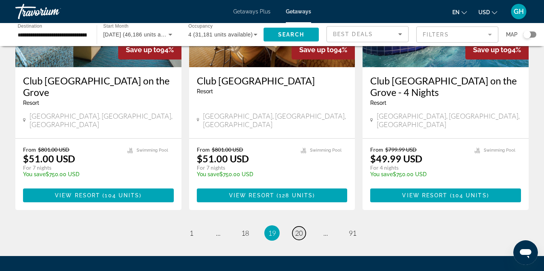
click at [299, 229] on span "20" at bounding box center [299, 233] width 8 height 8
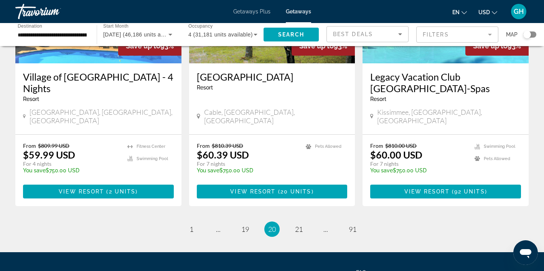
scroll to position [977, 0]
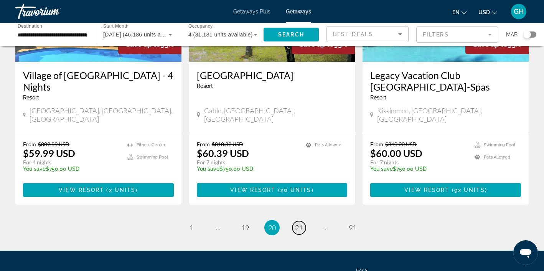
click at [300, 223] on span "21" at bounding box center [299, 227] width 8 height 8
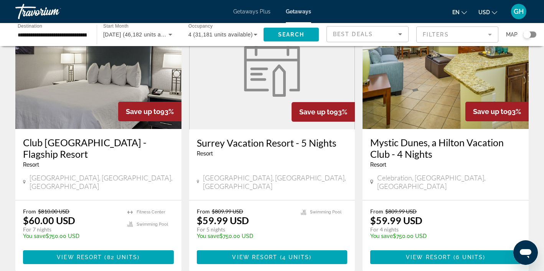
scroll to position [911, 0]
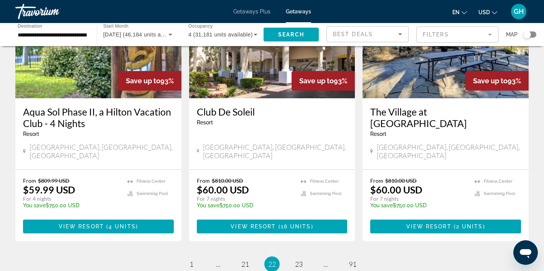
scroll to position [940, 0]
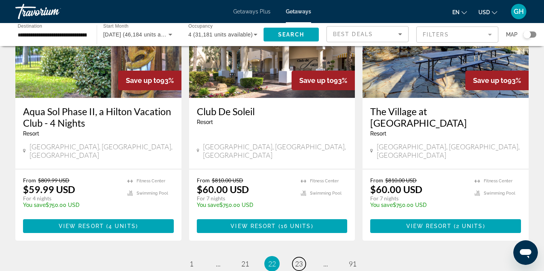
click at [297, 259] on span "23" at bounding box center [299, 263] width 8 height 8
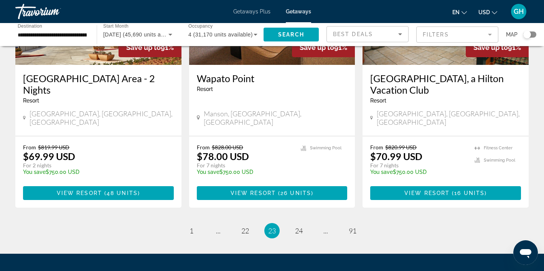
scroll to position [967, 0]
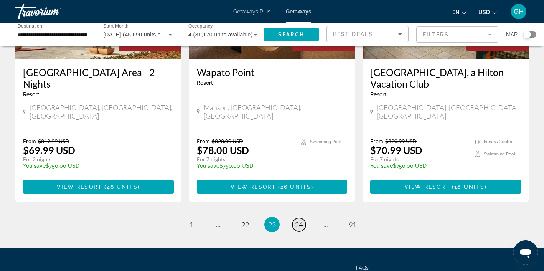
click at [299, 220] on span "24" at bounding box center [299, 224] width 8 height 8
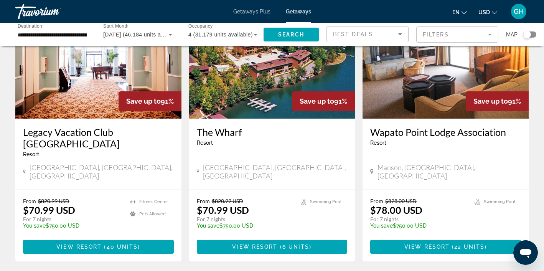
scroll to position [909, 0]
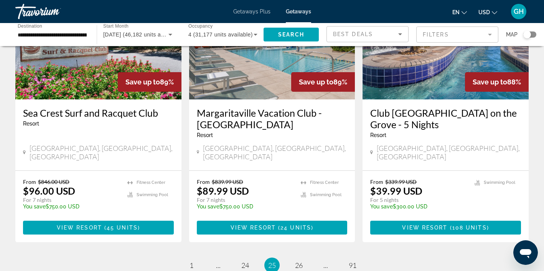
scroll to position [927, 0]
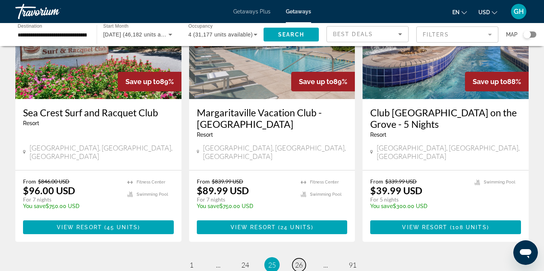
click at [302, 260] on span "26" at bounding box center [299, 264] width 8 height 8
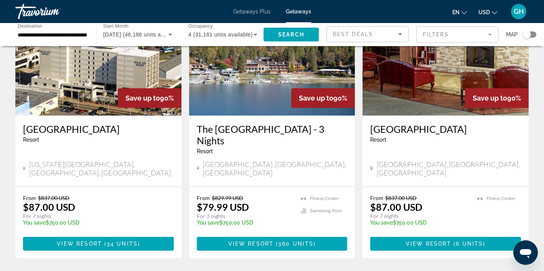
scroll to position [926, 0]
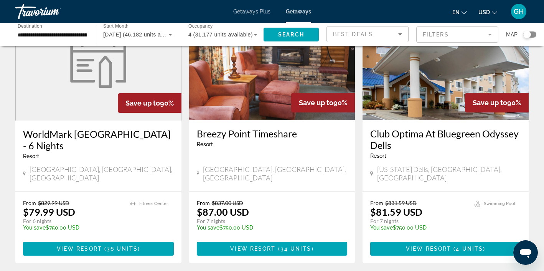
scroll to position [907, 0]
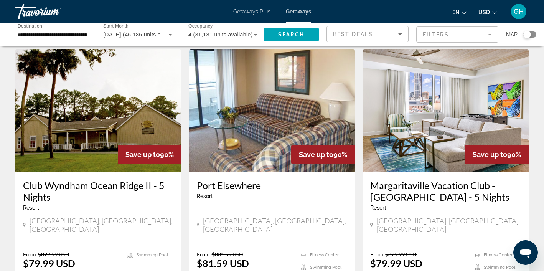
scroll to position [308, 0]
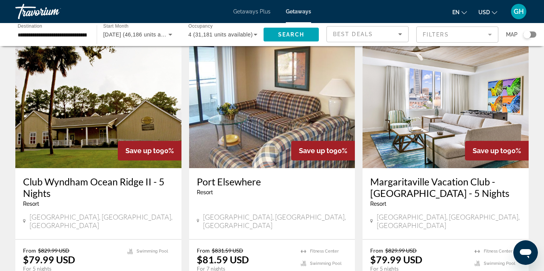
click at [423, 104] on img "Main content" at bounding box center [445, 106] width 166 height 123
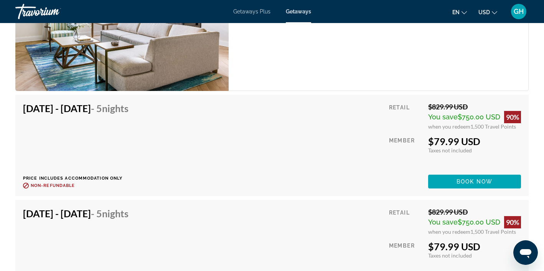
scroll to position [1463, 0]
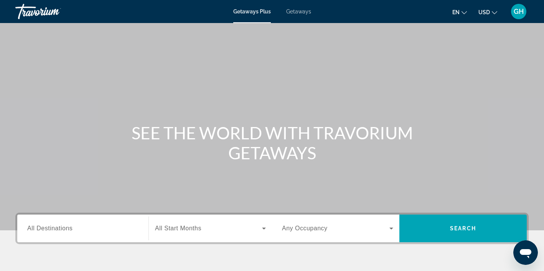
click at [131, 225] on input "Destination All Destinations" at bounding box center [82, 228] width 111 height 9
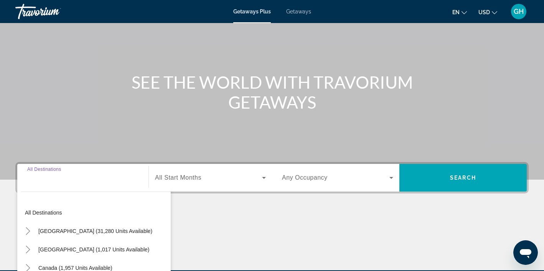
scroll to position [144, 0]
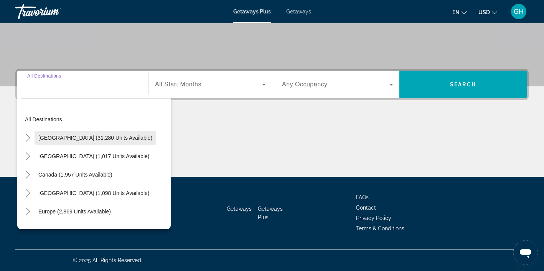
click at [88, 138] on span "United States (31,280 units available)" at bounding box center [95, 138] width 114 height 6
type input "**********"
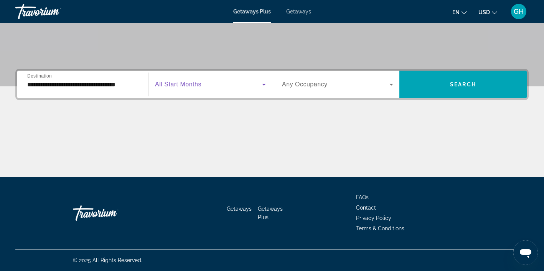
click at [263, 83] on icon "Search widget" at bounding box center [263, 84] width 9 height 9
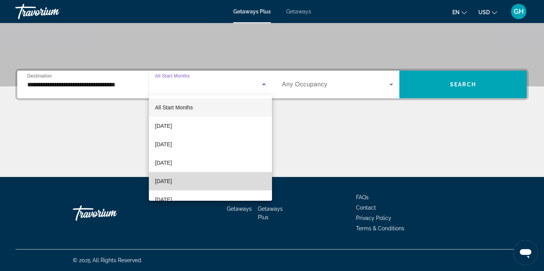
click at [172, 183] on span "January 2026" at bounding box center [163, 180] width 17 height 9
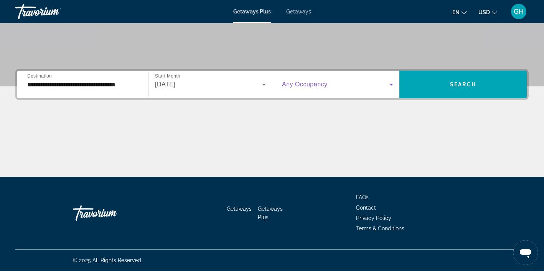
click at [391, 83] on icon "Search widget" at bounding box center [390, 84] width 9 height 9
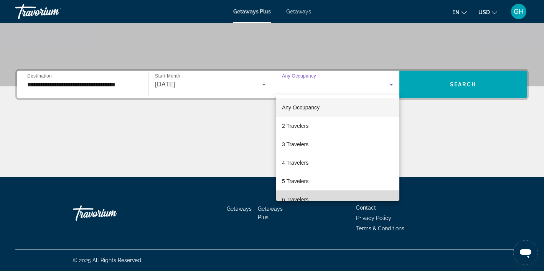
click at [326, 196] on mat-option "6 Travelers" at bounding box center [337, 199] width 123 height 18
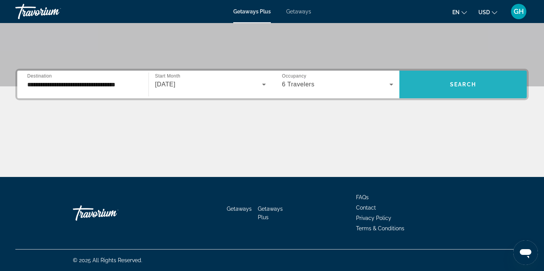
click at [444, 82] on span "Search widget" at bounding box center [462, 84] width 127 height 18
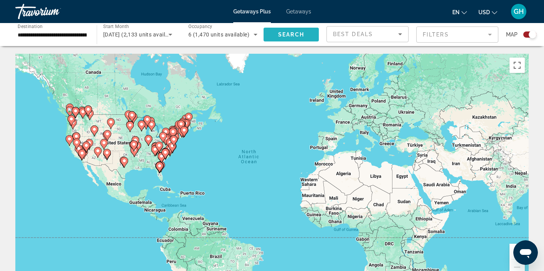
click at [289, 36] on span "Search" at bounding box center [291, 34] width 26 height 6
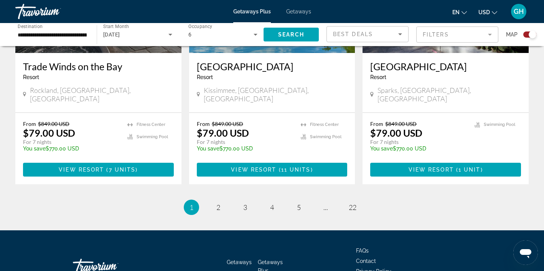
scroll to position [1230, 0]
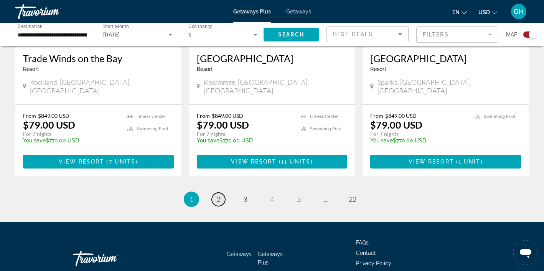
click at [220, 195] on span "2" at bounding box center [218, 199] width 4 height 8
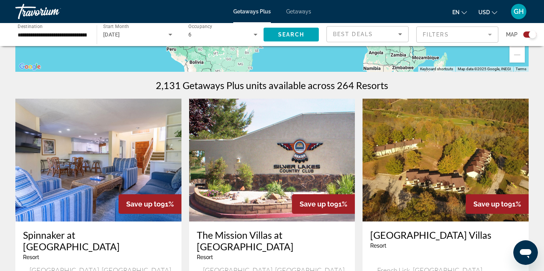
scroll to position [212, 0]
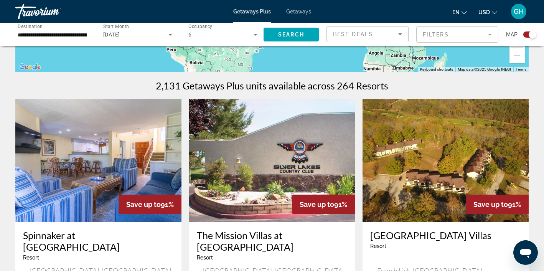
click at [118, 154] on img "Main content" at bounding box center [98, 160] width 166 height 123
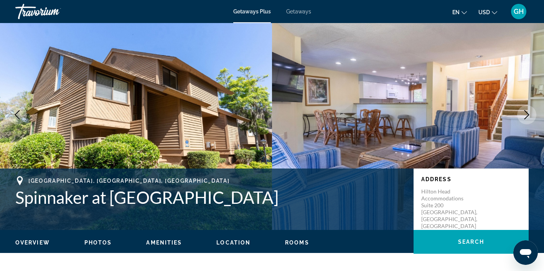
scroll to position [20, 0]
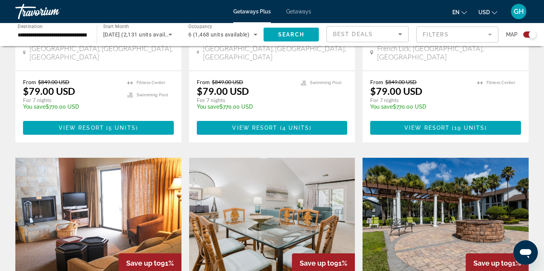
scroll to position [464, 0]
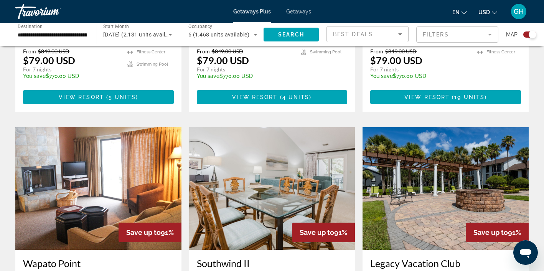
click at [264, 170] on img "Main content" at bounding box center [272, 188] width 166 height 123
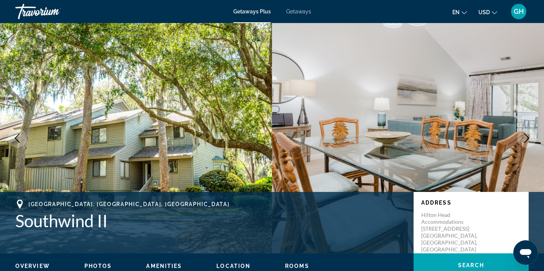
scroll to position [1077, 0]
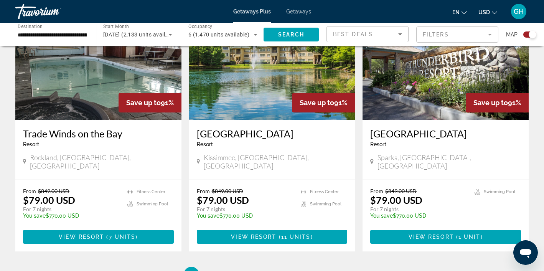
scroll to position [1157, 0]
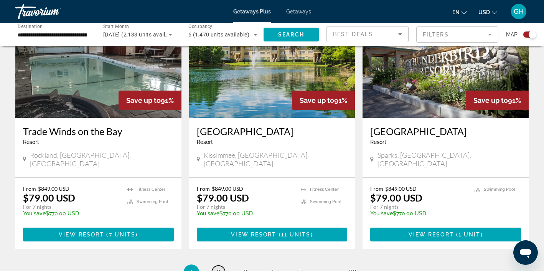
click at [219, 268] on span "2" at bounding box center [218, 272] width 4 height 8
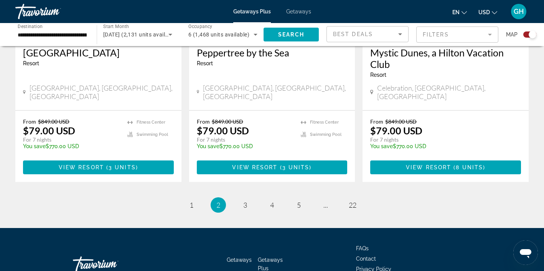
scroll to position [1242, 0]
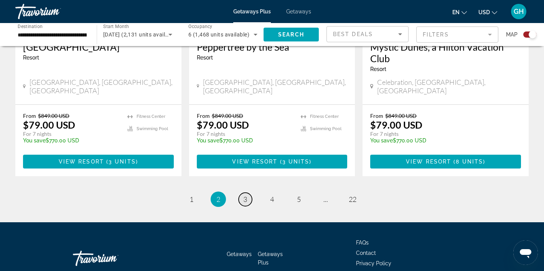
click at [246, 195] on span "3" at bounding box center [245, 199] width 4 height 8
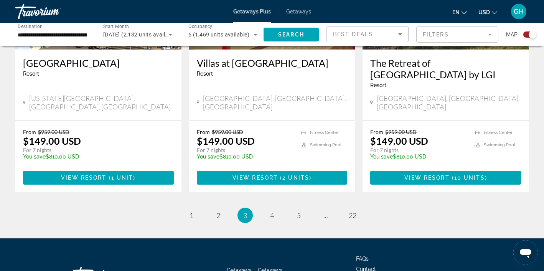
scroll to position [1230, 0]
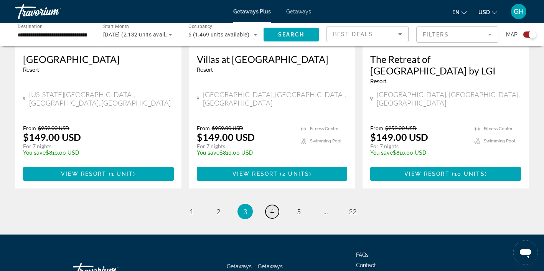
click at [271, 207] on span "4" at bounding box center [272, 211] width 4 height 8
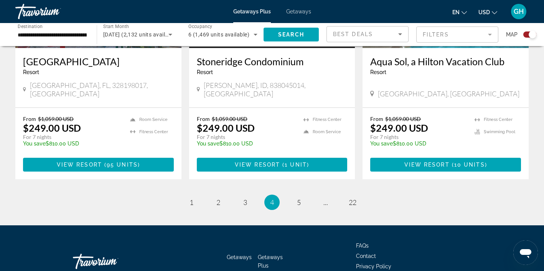
scroll to position [1230, 0]
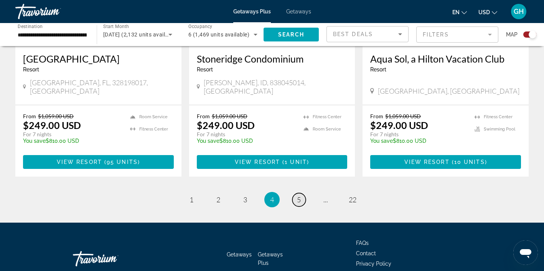
click at [299, 195] on span "5" at bounding box center [299, 199] width 4 height 8
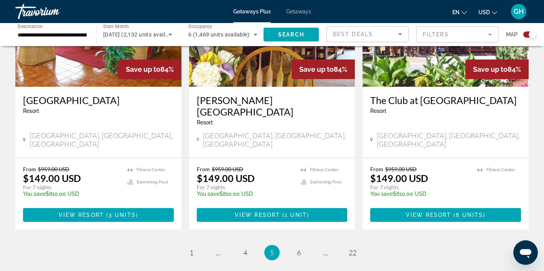
scroll to position [1201, 0]
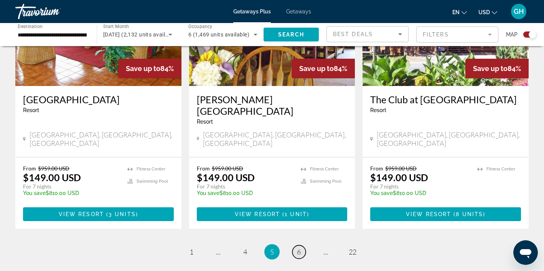
click at [299, 247] on span "6" at bounding box center [299, 251] width 4 height 8
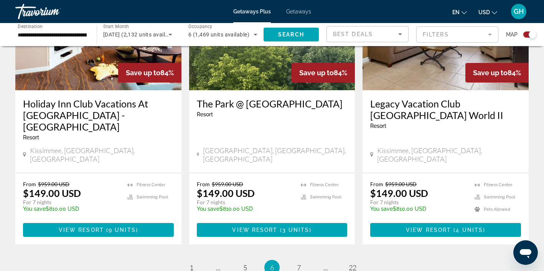
scroll to position [1186, 0]
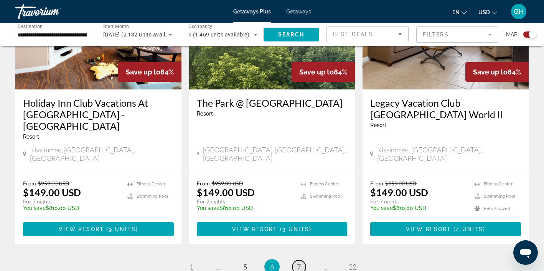
click at [298, 262] on span "7" at bounding box center [299, 266] width 4 height 8
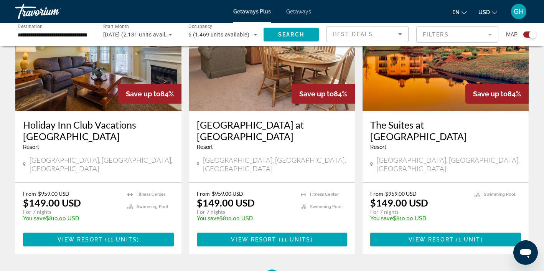
scroll to position [1155, 0]
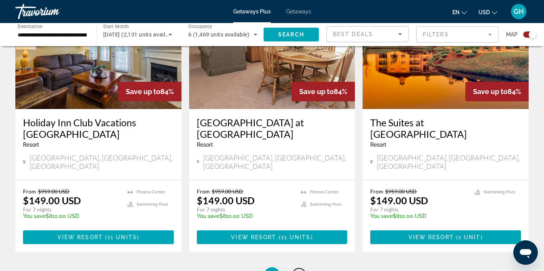
click at [299, 270] on span "8" at bounding box center [299, 274] width 4 height 8
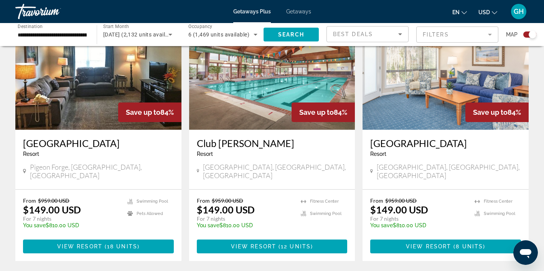
scroll to position [1146, 0]
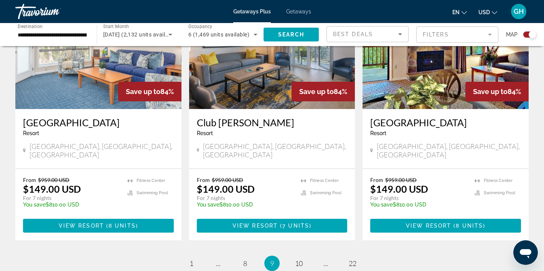
scroll to position [1151, 0]
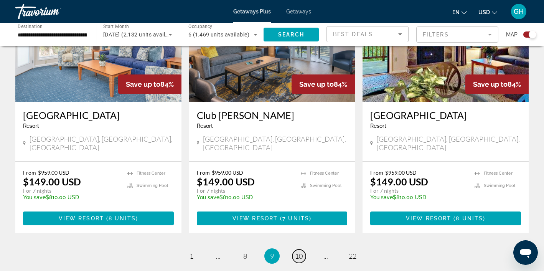
click at [299, 252] on span "10" at bounding box center [299, 256] width 8 height 8
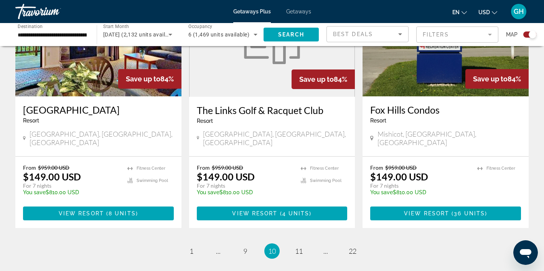
scroll to position [1192, 0]
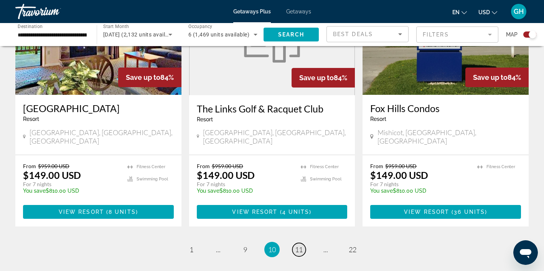
click at [299, 245] on span "11" at bounding box center [299, 249] width 8 height 8
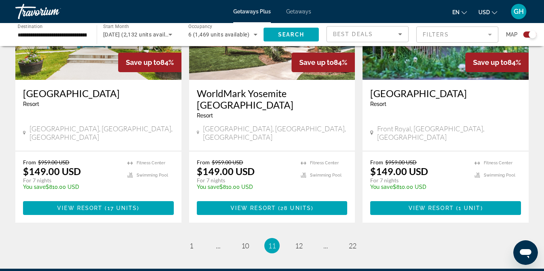
scroll to position [1186, 0]
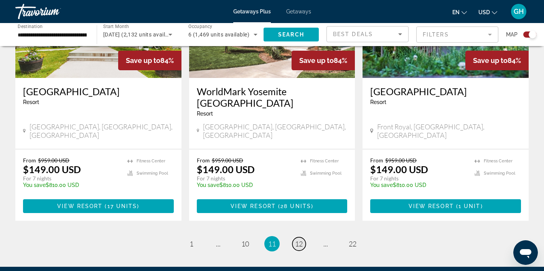
click at [300, 239] on span "12" at bounding box center [299, 243] width 8 height 8
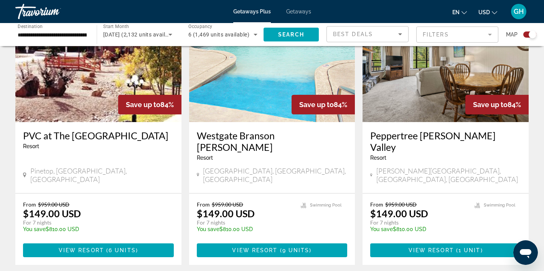
scroll to position [1143, 0]
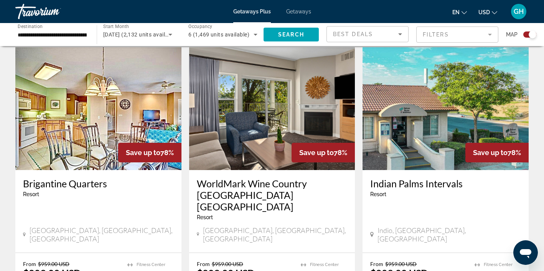
scroll to position [542, 0]
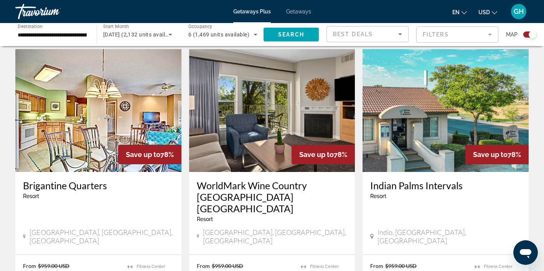
click at [146, 110] on img "Main content" at bounding box center [98, 110] width 166 height 123
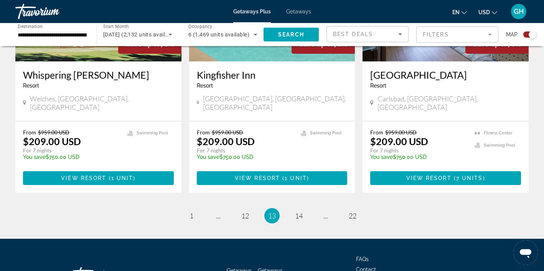
scroll to position [1215, 0]
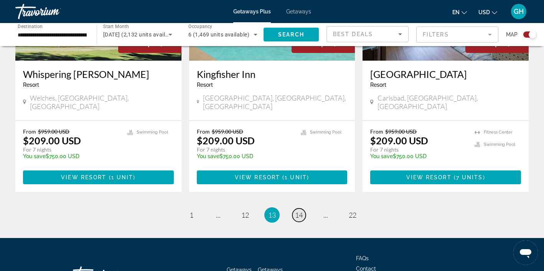
click at [299, 210] on span "14" at bounding box center [299, 214] width 8 height 8
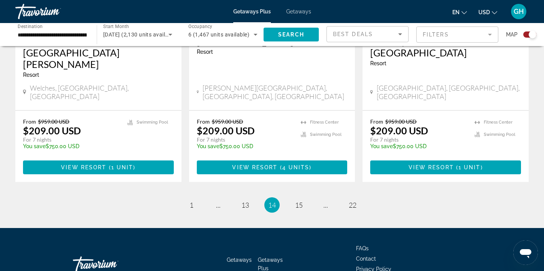
scroll to position [1226, 0]
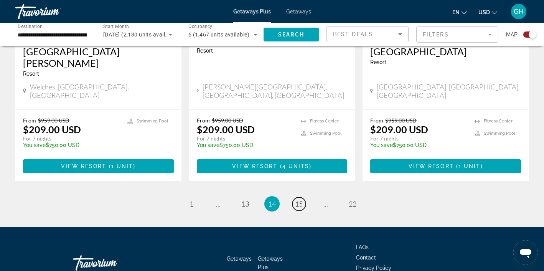
click at [299, 199] on span "15" at bounding box center [299, 203] width 8 height 8
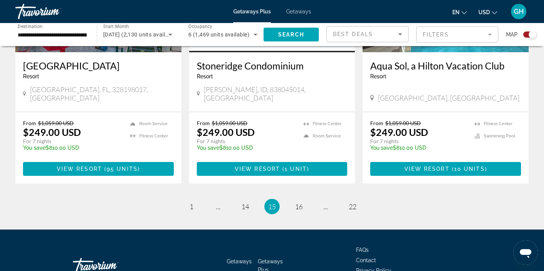
scroll to position [1230, 0]
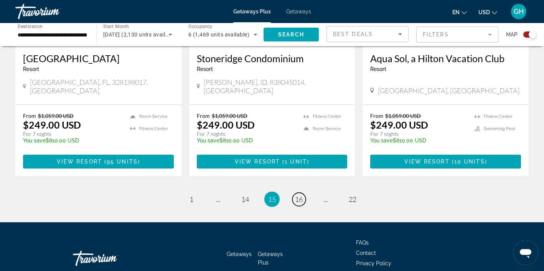
click at [299, 195] on span "16" at bounding box center [299, 199] width 8 height 8
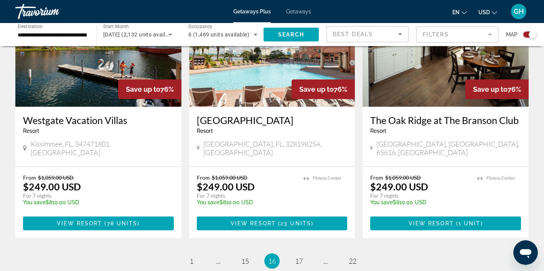
scroll to position [1150, 0]
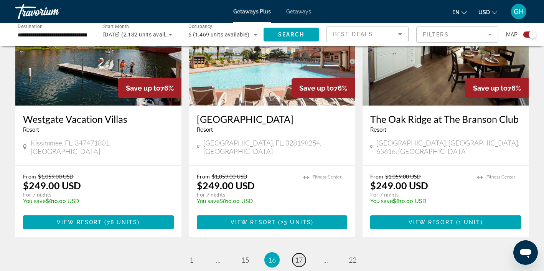
click at [298, 255] on span "17" at bounding box center [299, 259] width 8 height 8
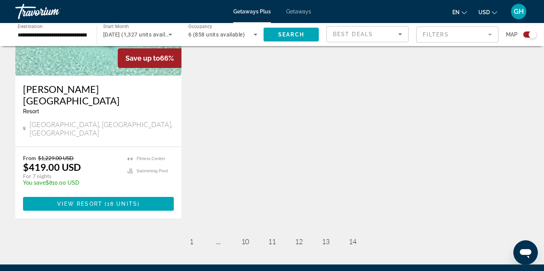
scroll to position [357, 0]
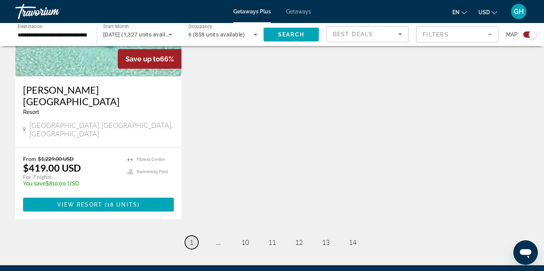
click at [191, 238] on span "1" at bounding box center [191, 242] width 4 height 8
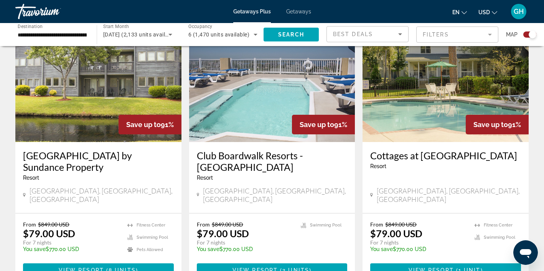
scroll to position [570, 0]
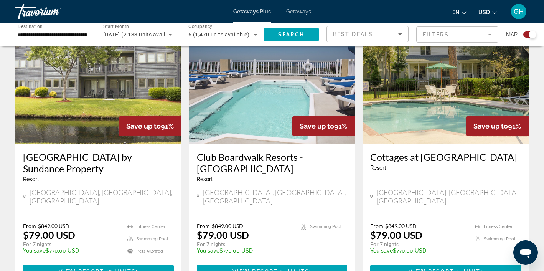
click at [441, 73] on img "Main content" at bounding box center [445, 82] width 166 height 123
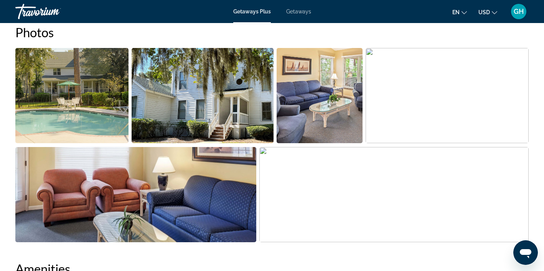
scroll to position [375, 0]
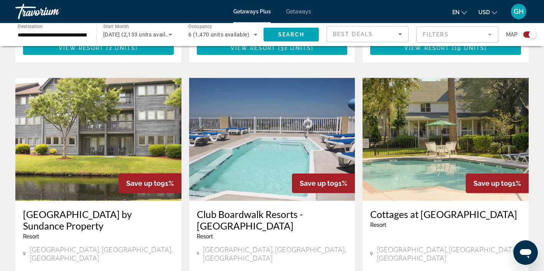
scroll to position [515, 0]
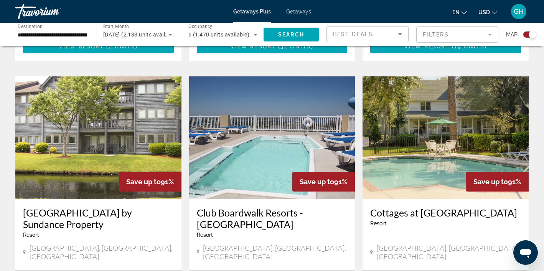
click at [120, 102] on img "Main content" at bounding box center [98, 137] width 166 height 123
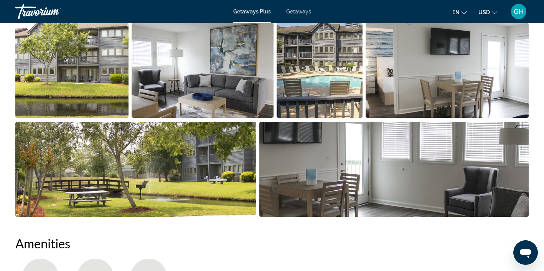
scroll to position [361, 0]
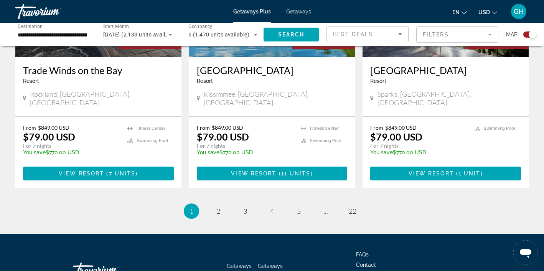
scroll to position [1220, 0]
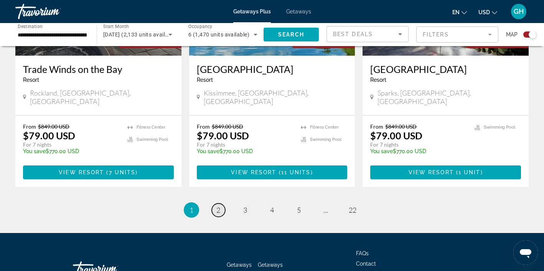
click at [220, 205] on span "2" at bounding box center [218, 209] width 4 height 8
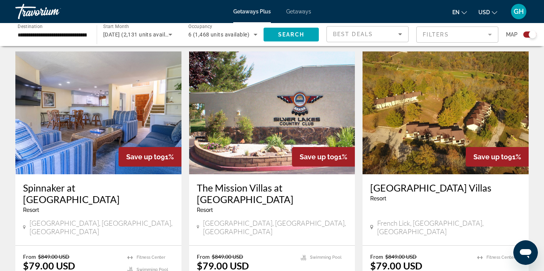
scroll to position [259, 0]
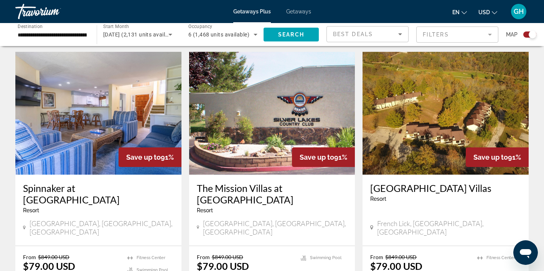
click at [115, 130] on img "Main content" at bounding box center [98, 113] width 166 height 123
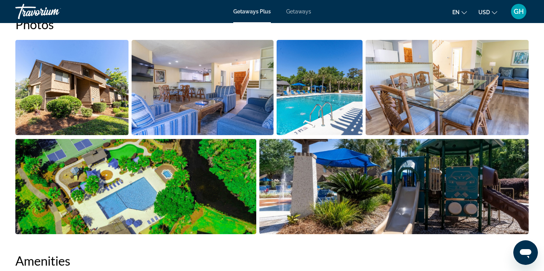
scroll to position [384, 0]
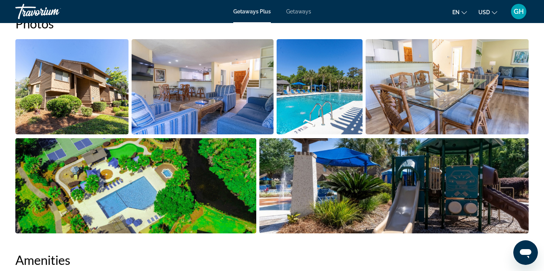
click at [426, 77] on img "Open full-screen image slider" at bounding box center [446, 86] width 163 height 95
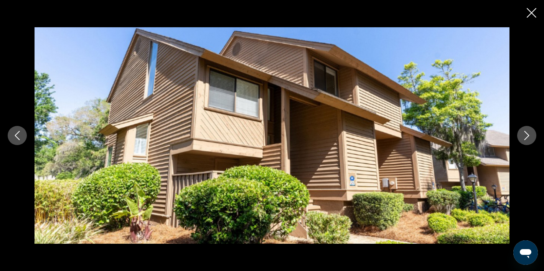
click at [528, 135] on icon "Next image" at bounding box center [526, 135] width 5 height 9
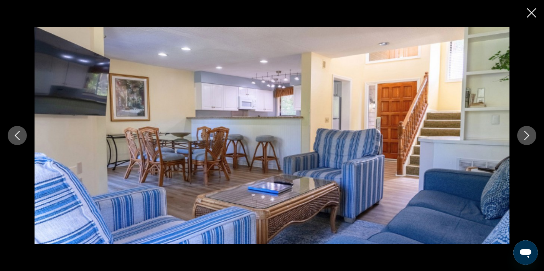
click at [528, 135] on icon "Next image" at bounding box center [526, 135] width 5 height 9
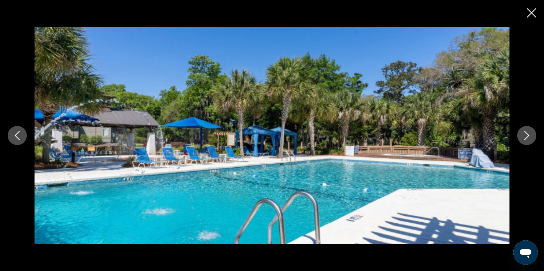
click at [528, 135] on icon "Next image" at bounding box center [526, 135] width 5 height 9
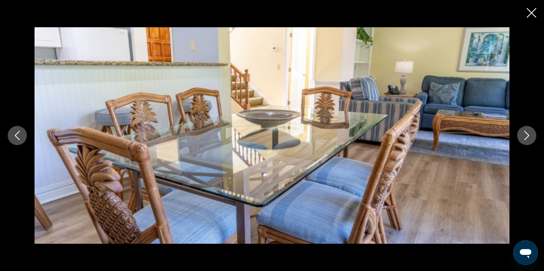
click at [528, 135] on icon "Next image" at bounding box center [526, 135] width 5 height 9
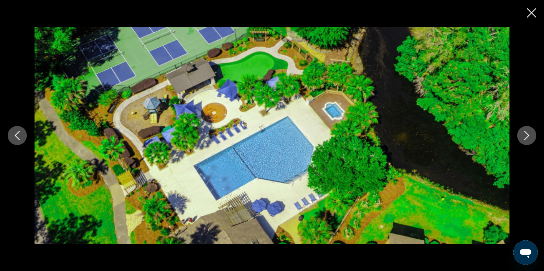
click at [528, 135] on icon "Next image" at bounding box center [526, 135] width 5 height 9
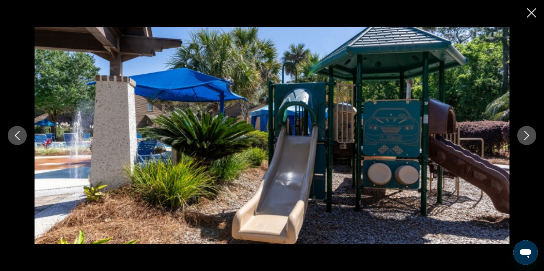
click at [528, 135] on icon "Next image" at bounding box center [526, 135] width 5 height 9
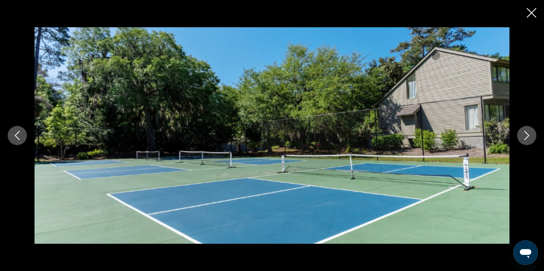
click at [528, 135] on icon "Next image" at bounding box center [526, 135] width 5 height 9
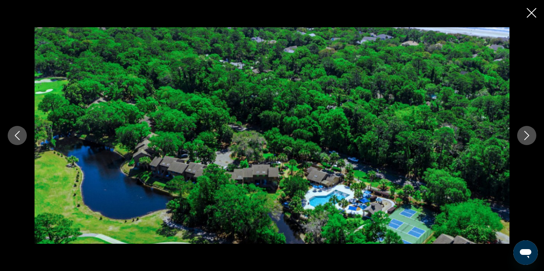
click at [528, 135] on icon "Next image" at bounding box center [526, 135] width 5 height 9
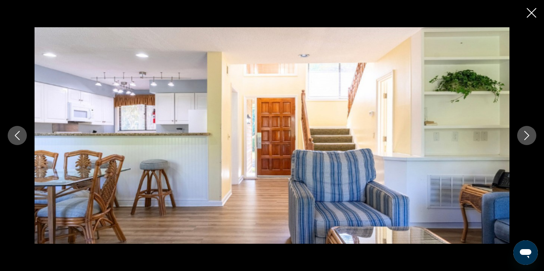
click at [528, 135] on icon "Next image" at bounding box center [526, 135] width 5 height 9
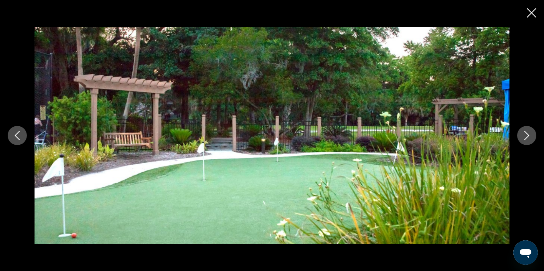
click at [528, 135] on icon "Next image" at bounding box center [526, 135] width 5 height 9
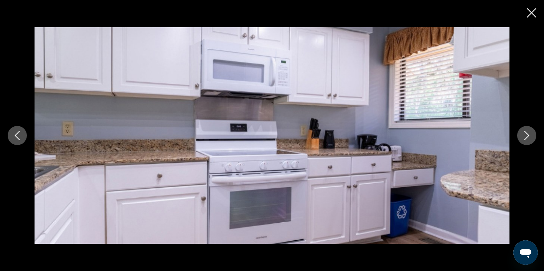
click at [528, 135] on icon "Next image" at bounding box center [526, 135] width 5 height 9
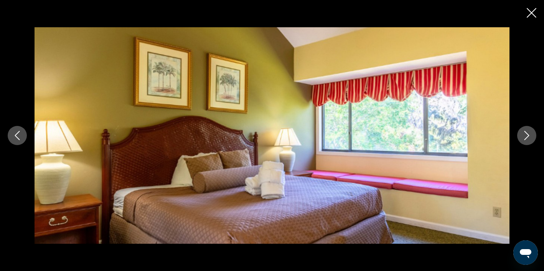
click at [528, 135] on icon "Next image" at bounding box center [526, 135] width 5 height 9
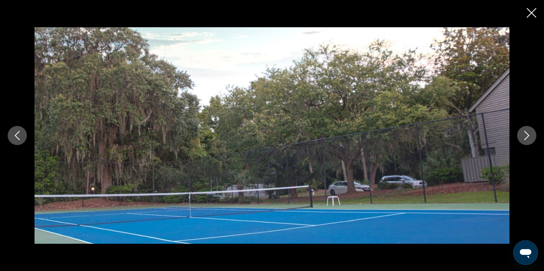
click at [528, 135] on icon "Next image" at bounding box center [526, 135] width 5 height 9
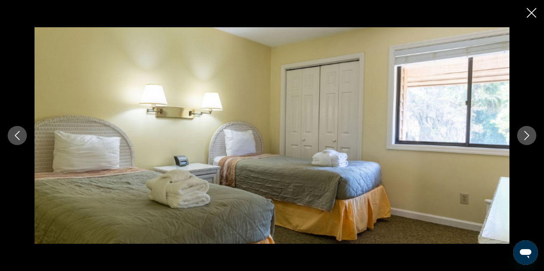
click at [528, 135] on icon "Next image" at bounding box center [526, 135] width 5 height 9
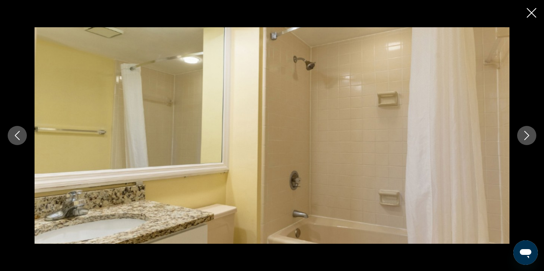
click at [528, 135] on icon "Next image" at bounding box center [526, 135] width 5 height 9
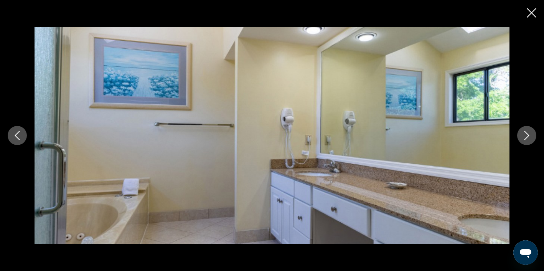
click at [528, 135] on icon "Next image" at bounding box center [526, 135] width 5 height 9
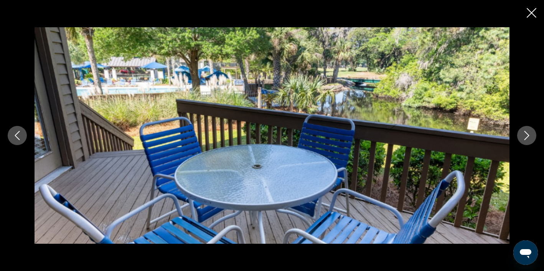
click at [528, 135] on icon "Next image" at bounding box center [526, 135] width 5 height 9
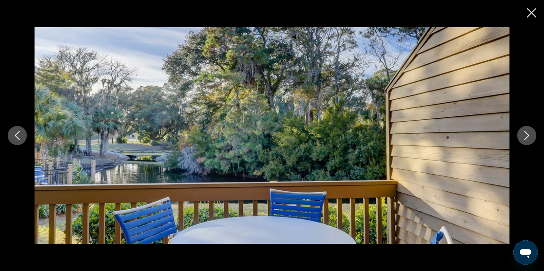
click at [528, 135] on icon "Next image" at bounding box center [526, 135] width 5 height 9
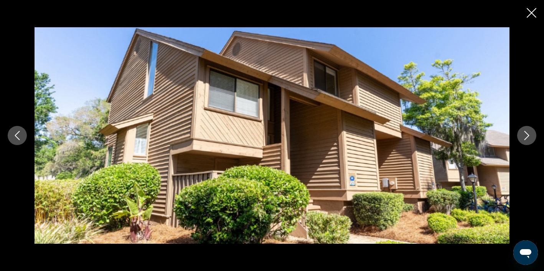
click at [528, 135] on icon "Next image" at bounding box center [526, 135] width 5 height 9
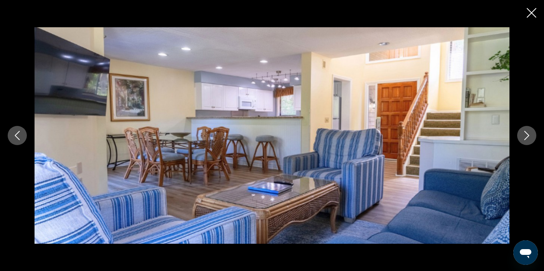
click at [532, 11] on icon "Close slideshow" at bounding box center [531, 13] width 10 height 10
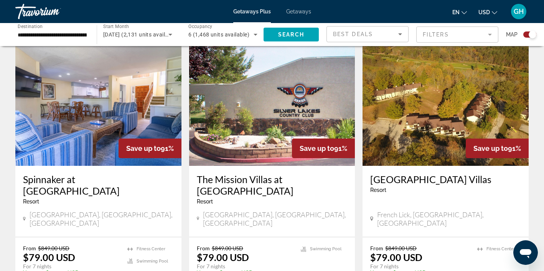
scroll to position [260, 0]
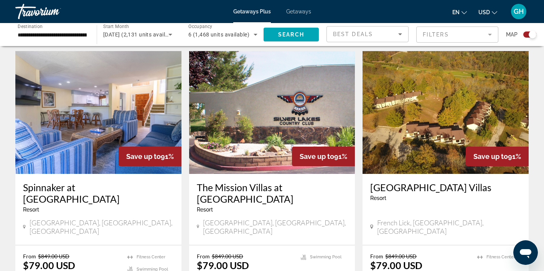
click at [117, 134] on img "Main content" at bounding box center [98, 112] width 166 height 123
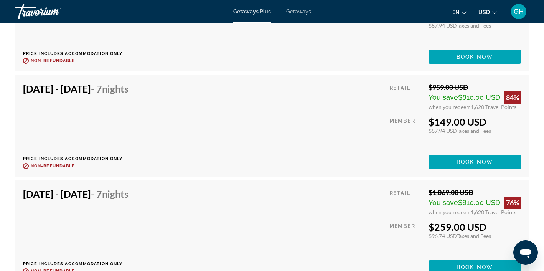
scroll to position [1596, 0]
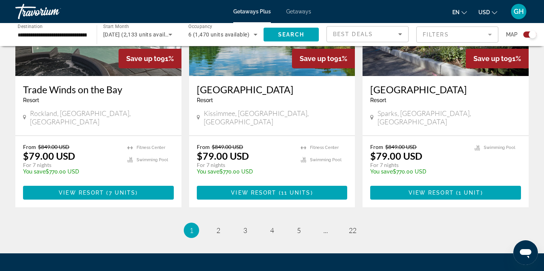
scroll to position [1200, 0]
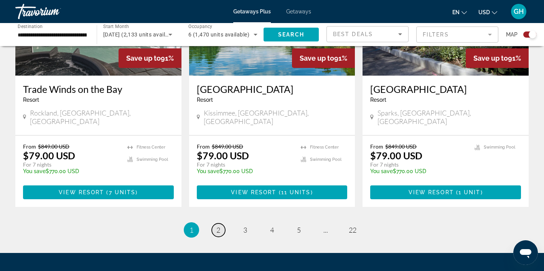
click at [218, 225] on span "2" at bounding box center [218, 229] width 4 height 8
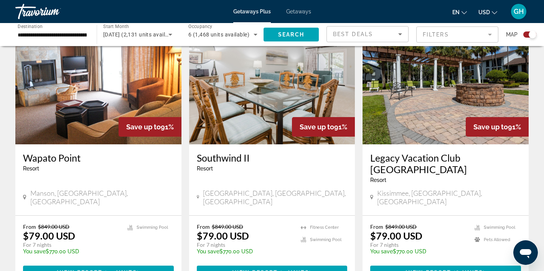
scroll to position [570, 0]
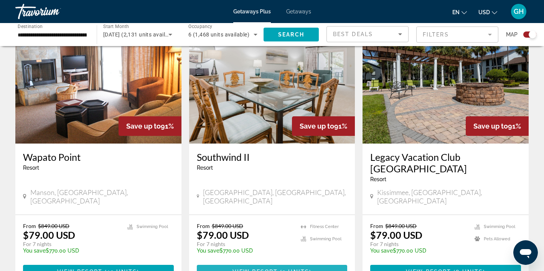
click at [275, 268] on span "View Resort" at bounding box center [254, 271] width 45 height 6
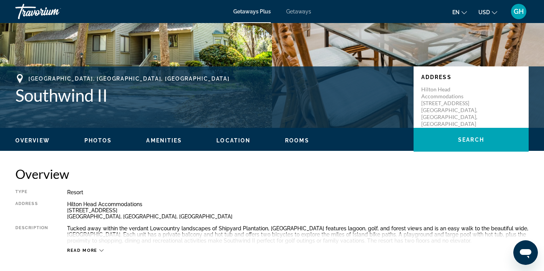
scroll to position [126, 0]
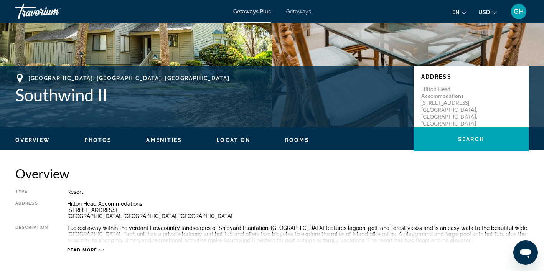
click at [100, 140] on span "Photos" at bounding box center [98, 140] width 28 height 6
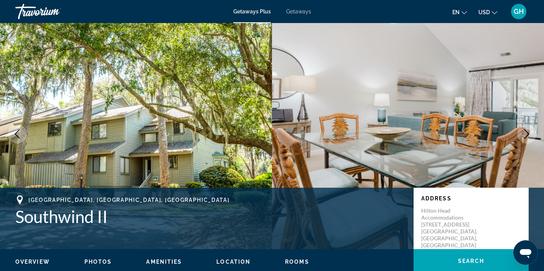
scroll to position [0, 0]
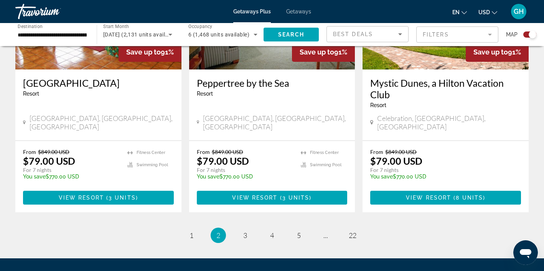
scroll to position [1207, 0]
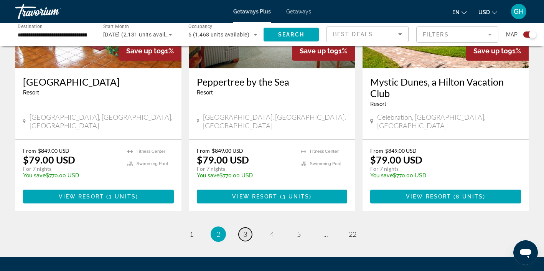
click at [246, 230] on span "3" at bounding box center [245, 234] width 4 height 8
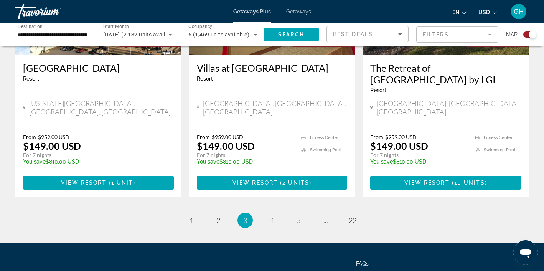
scroll to position [1222, 0]
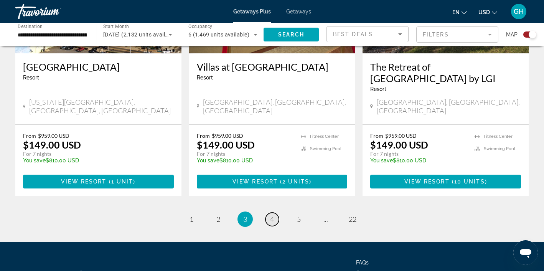
click at [271, 215] on span "4" at bounding box center [272, 219] width 4 height 8
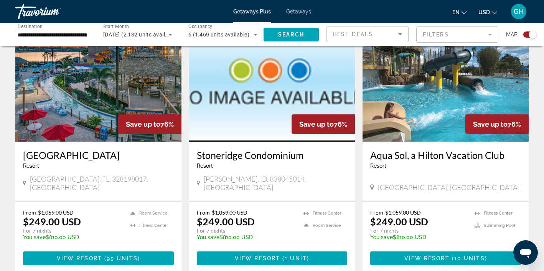
scroll to position [1134, 0]
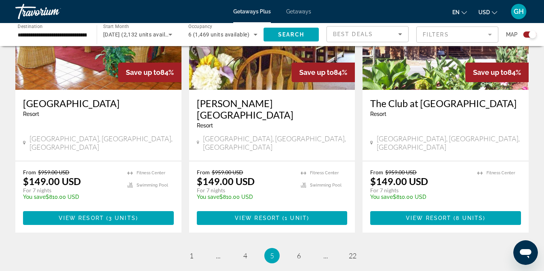
scroll to position [1198, 0]
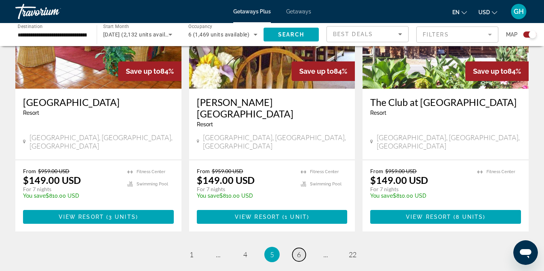
click at [299, 250] on span "6" at bounding box center [299, 254] width 4 height 8
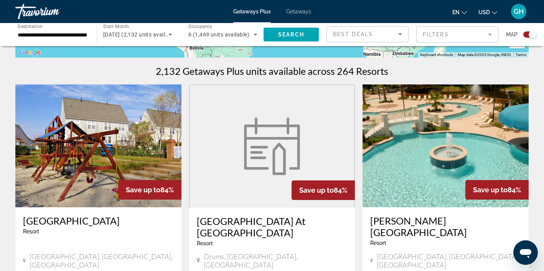
scroll to position [228, 0]
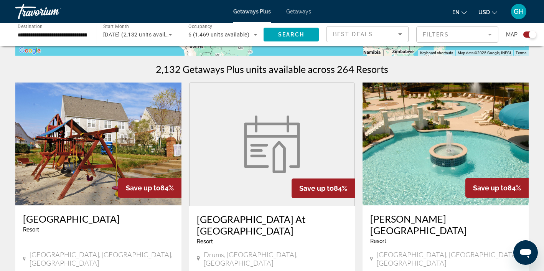
click at [427, 146] on img "Main content" at bounding box center [445, 143] width 166 height 123
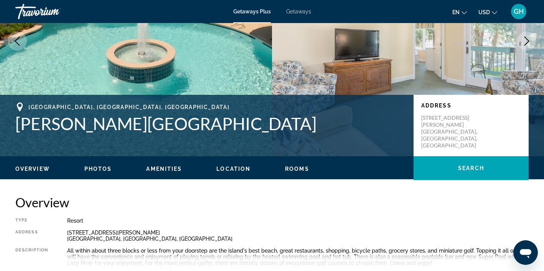
scroll to position [106, 0]
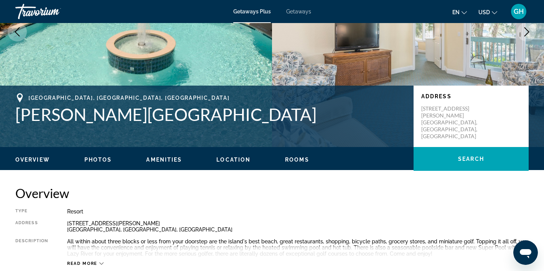
click at [103, 160] on span "Photos" at bounding box center [98, 159] width 28 height 6
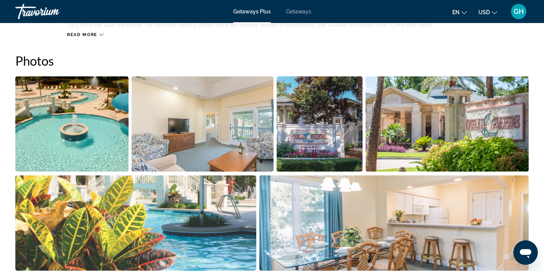
scroll to position [341, 0]
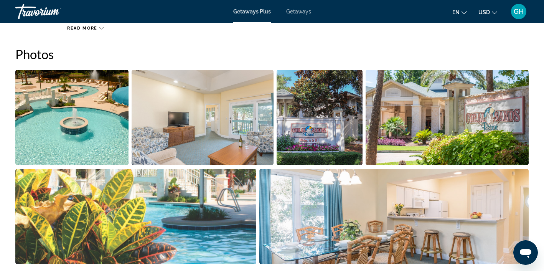
click at [325, 215] on img "Open full-screen image slider" at bounding box center [394, 216] width 270 height 95
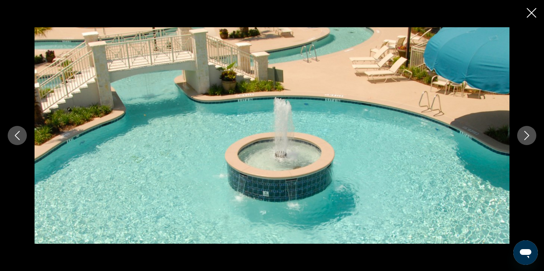
click at [523, 135] on icon "Next image" at bounding box center [526, 135] width 9 height 9
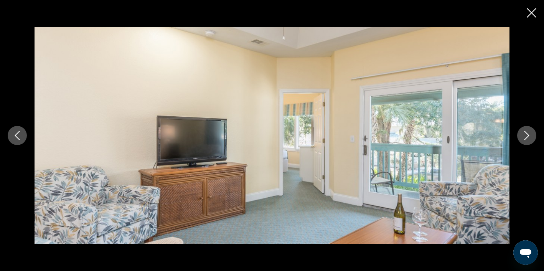
click at [523, 135] on icon "Next image" at bounding box center [526, 135] width 9 height 9
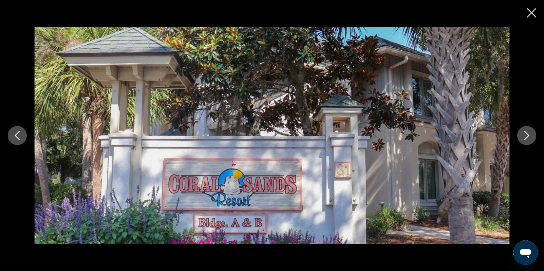
click at [523, 135] on icon "Next image" at bounding box center [526, 135] width 9 height 9
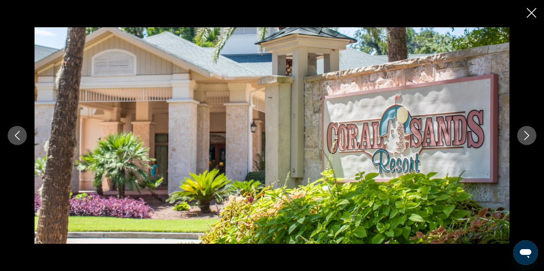
click at [523, 135] on icon "Next image" at bounding box center [526, 135] width 9 height 9
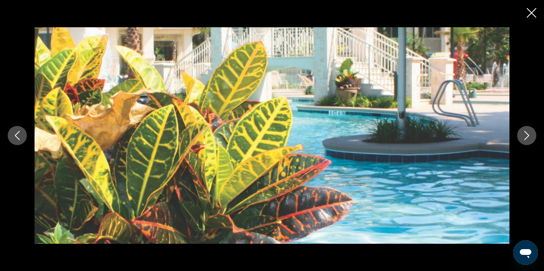
click at [523, 135] on icon "Next image" at bounding box center [526, 135] width 9 height 9
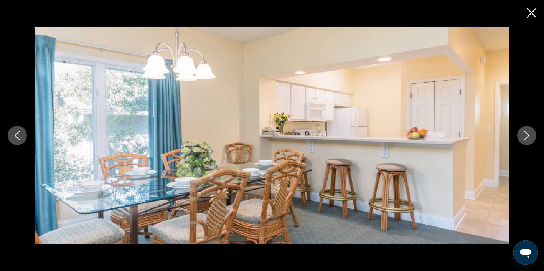
click at [523, 135] on icon "Next image" at bounding box center [526, 135] width 9 height 9
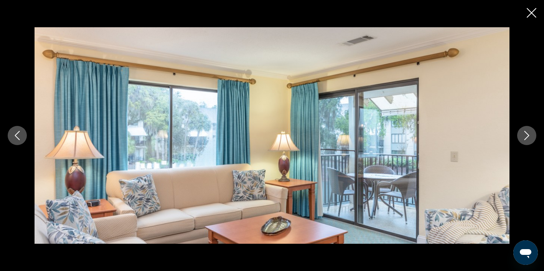
click at [523, 135] on icon "Next image" at bounding box center [526, 135] width 9 height 9
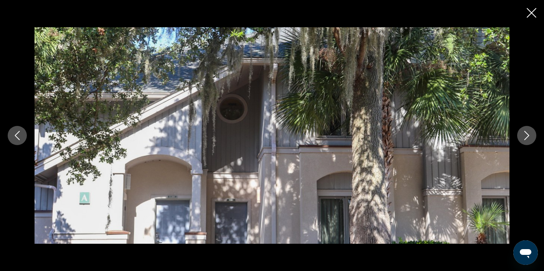
click at [523, 135] on icon "Next image" at bounding box center [526, 135] width 9 height 9
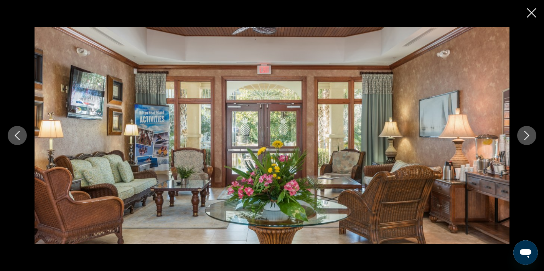
click at [523, 135] on icon "Next image" at bounding box center [526, 135] width 9 height 9
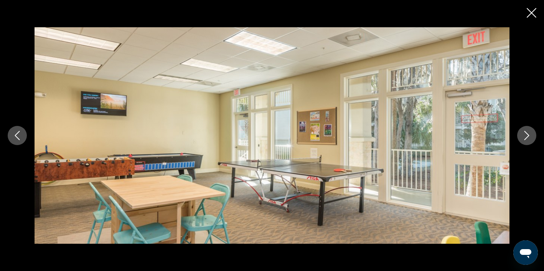
click at [523, 135] on icon "Next image" at bounding box center [526, 135] width 9 height 9
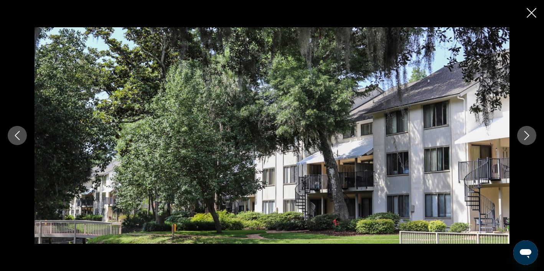
click at [523, 135] on icon "Next image" at bounding box center [526, 135] width 9 height 9
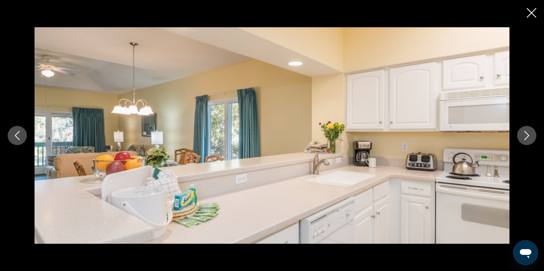
click at [523, 135] on icon "Next image" at bounding box center [526, 135] width 9 height 9
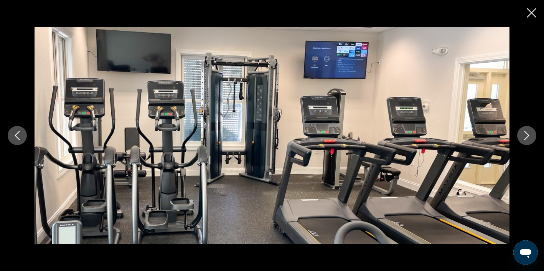
click at [523, 135] on icon "Next image" at bounding box center [526, 135] width 9 height 9
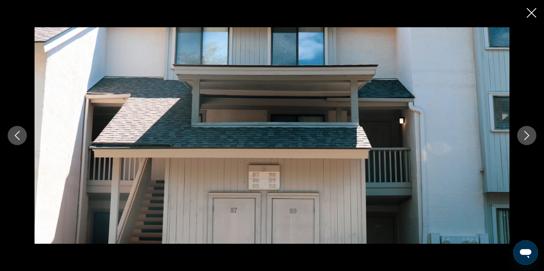
click at [523, 135] on icon "Next image" at bounding box center [526, 135] width 9 height 9
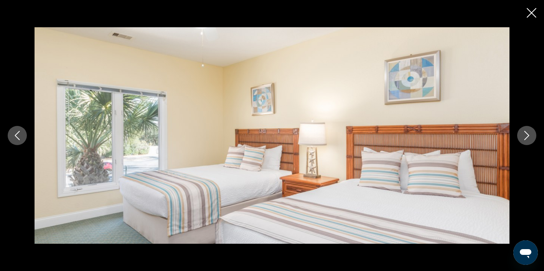
click at [523, 135] on icon "Next image" at bounding box center [526, 135] width 9 height 9
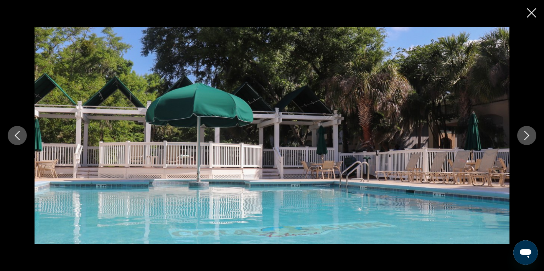
click at [523, 135] on icon "Next image" at bounding box center [526, 135] width 9 height 9
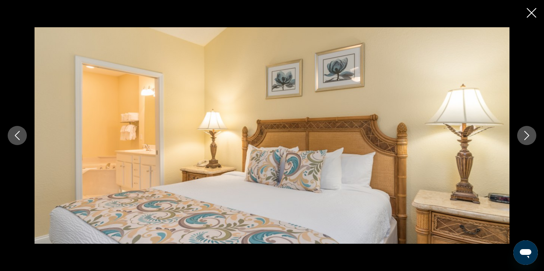
click at [523, 135] on icon "Next image" at bounding box center [526, 135] width 9 height 9
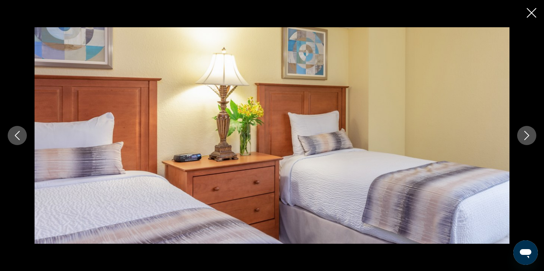
click at [523, 135] on icon "Next image" at bounding box center [526, 135] width 9 height 9
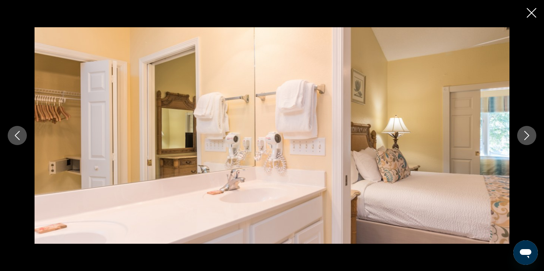
click at [523, 135] on icon "Next image" at bounding box center [526, 135] width 9 height 9
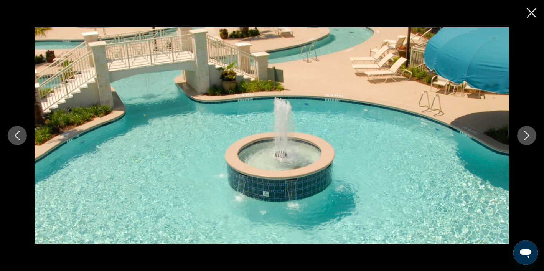
click at [523, 135] on icon "Next image" at bounding box center [526, 135] width 9 height 9
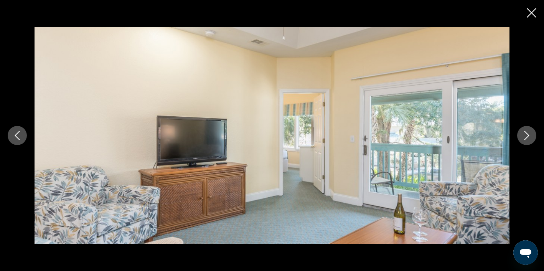
click at [523, 135] on icon "Next image" at bounding box center [526, 135] width 9 height 9
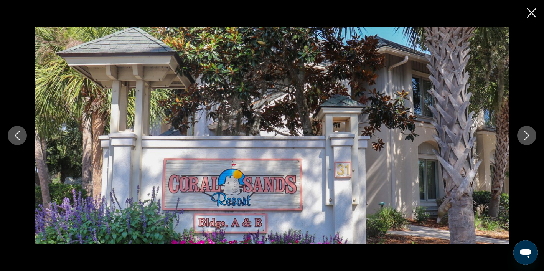
click at [530, 13] on icon "Close slideshow" at bounding box center [531, 13] width 10 height 10
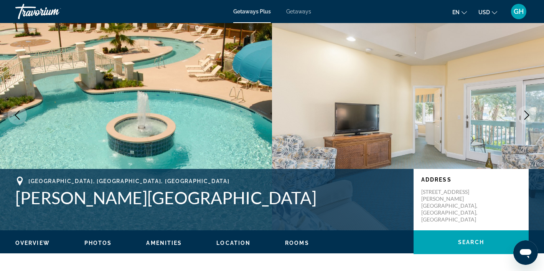
scroll to position [0, 0]
